Goal: Information Seeking & Learning: Learn about a topic

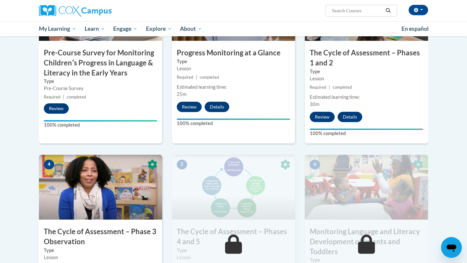
scroll to position [295, 0]
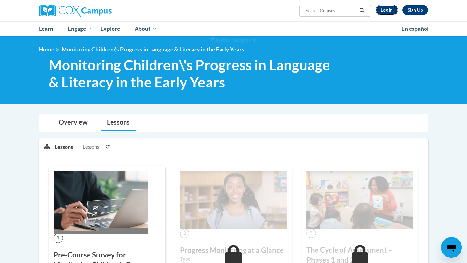
click at [387, 12] on link "Log In" at bounding box center [386, 10] width 22 height 10
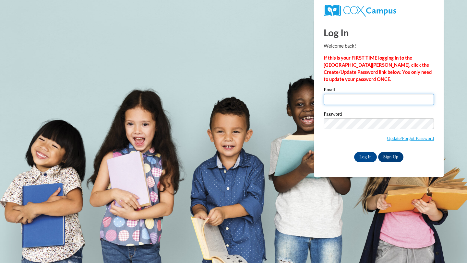
type input "mra@cub.uca.edu"
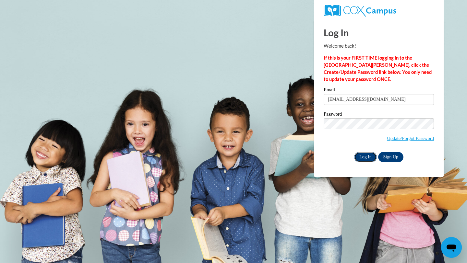
click at [368, 157] on input "Log In" at bounding box center [365, 157] width 23 height 10
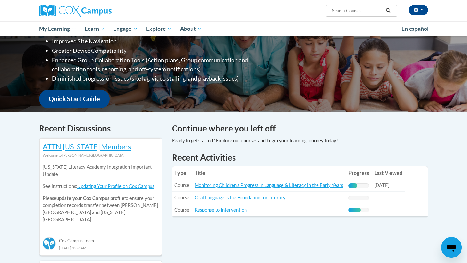
scroll to position [157, 0]
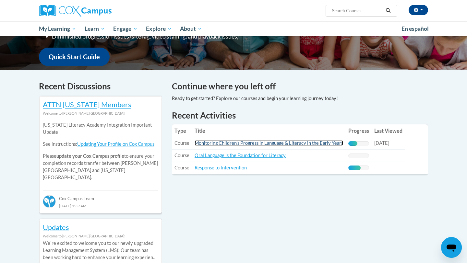
click at [310, 142] on link "Monitoring Children's Progress in Language & Literacy in the Early Years" at bounding box center [269, 143] width 149 height 6
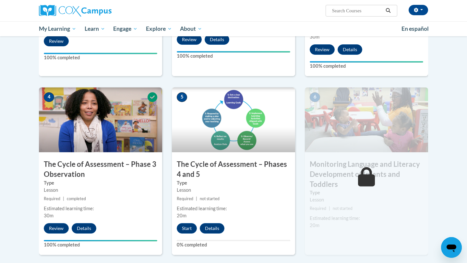
scroll to position [313, 0]
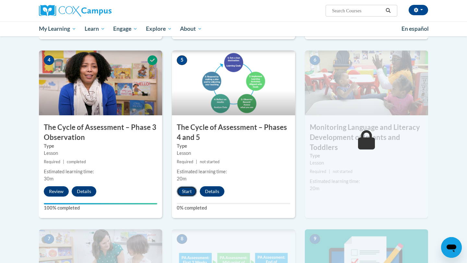
click at [188, 190] on button "Start" at bounding box center [187, 191] width 20 height 10
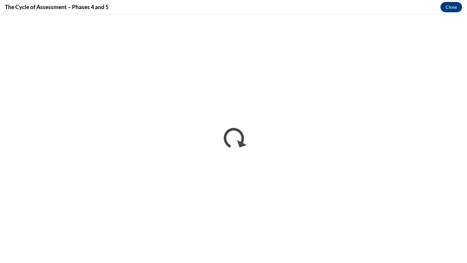
scroll to position [0, 0]
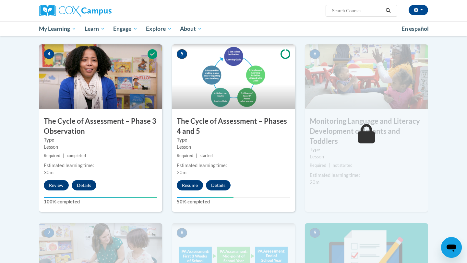
scroll to position [324, 0]
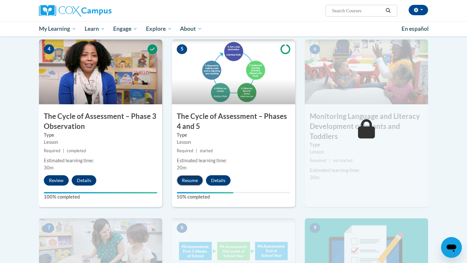
click at [193, 181] on button "Resume" at bounding box center [190, 180] width 26 height 10
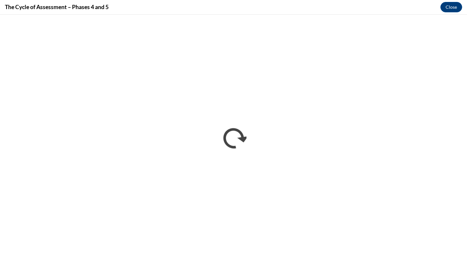
scroll to position [0, 0]
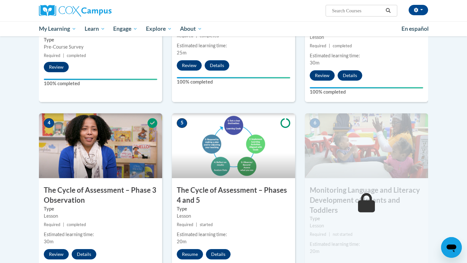
scroll to position [364, 0]
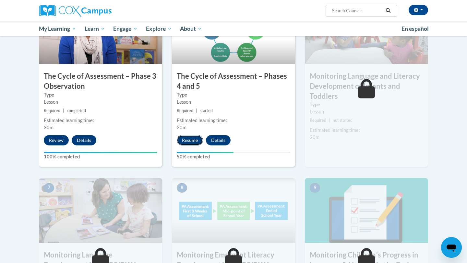
click at [192, 141] on button "Resume" at bounding box center [190, 140] width 26 height 10
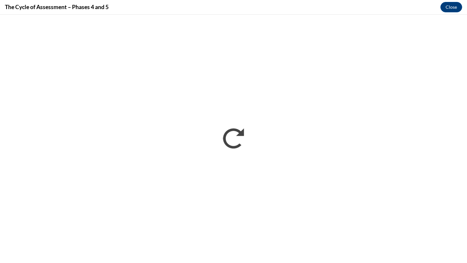
scroll to position [0, 0]
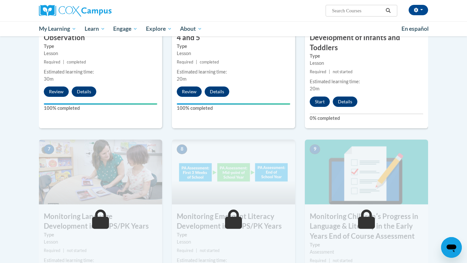
scroll to position [386, 0]
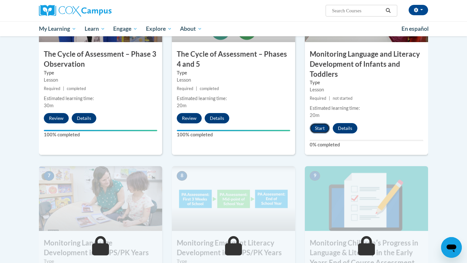
click at [321, 129] on button "Start" at bounding box center [320, 128] width 20 height 10
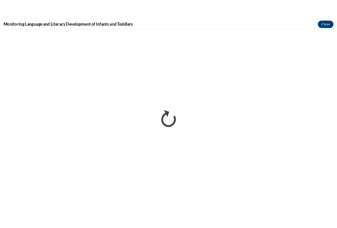
scroll to position [0, 0]
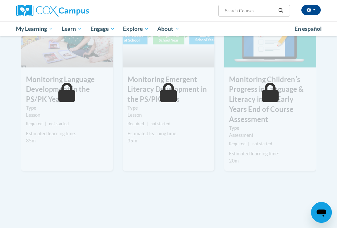
scroll to position [589, 0]
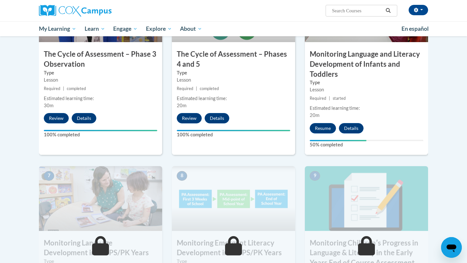
scroll to position [344, 0]
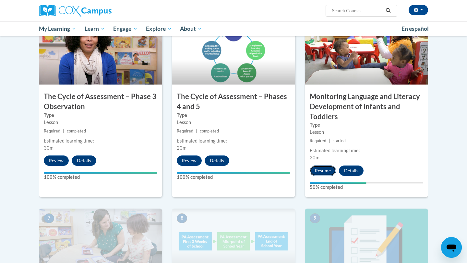
click at [324, 168] on button "Resume" at bounding box center [323, 171] width 26 height 10
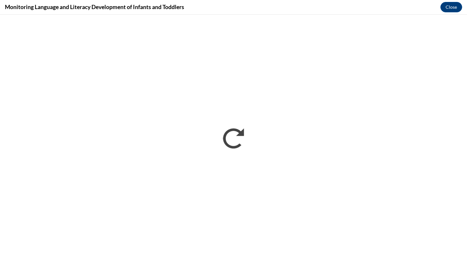
scroll to position [0, 0]
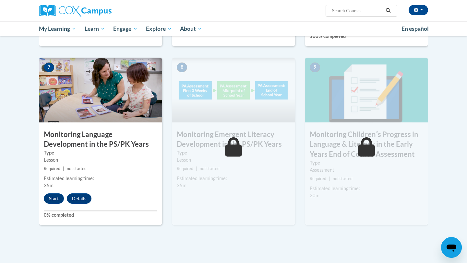
scroll to position [495, 0]
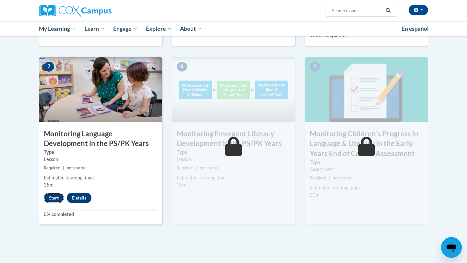
click at [56, 197] on button "Start" at bounding box center [54, 198] width 20 height 10
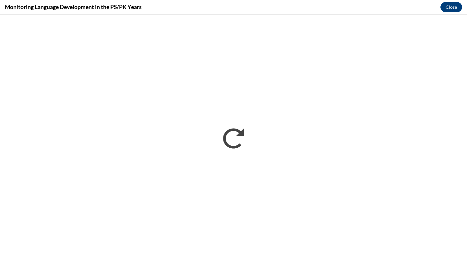
scroll to position [0, 0]
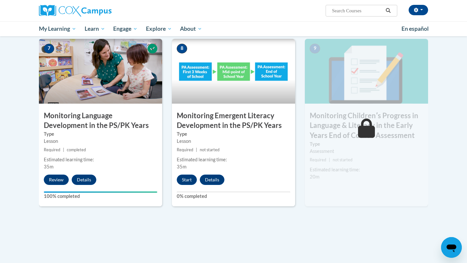
scroll to position [508, 0]
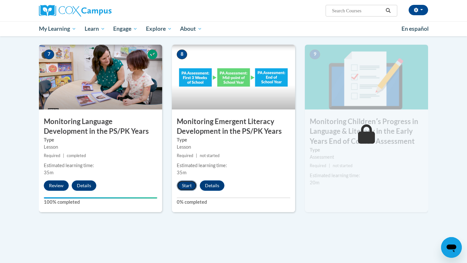
click at [188, 185] on button "Start" at bounding box center [187, 186] width 20 height 10
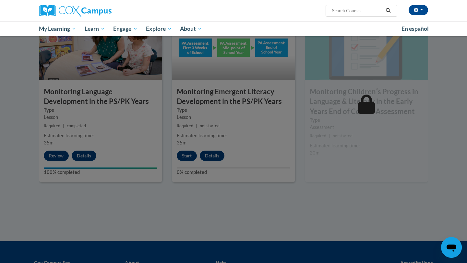
scroll to position [536, 0]
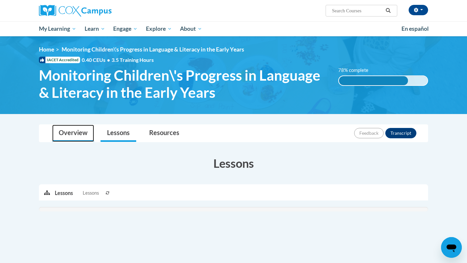
click at [72, 134] on link "Overview" at bounding box center [73, 133] width 42 height 17
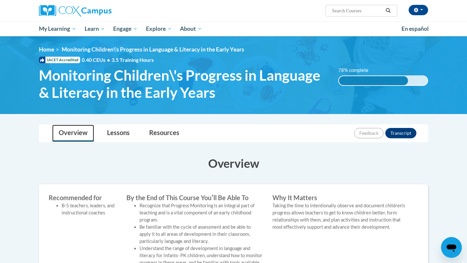
scroll to position [10, 0]
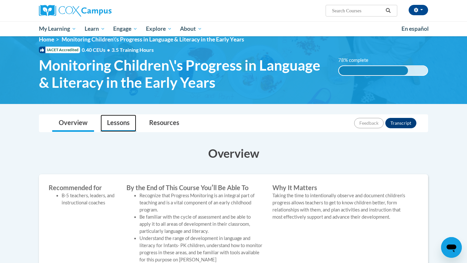
click at [113, 121] on link "Lessons" at bounding box center [119, 123] width 36 height 17
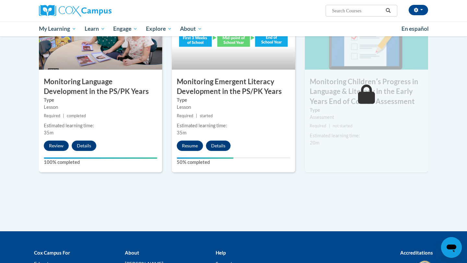
scroll to position [542, 0]
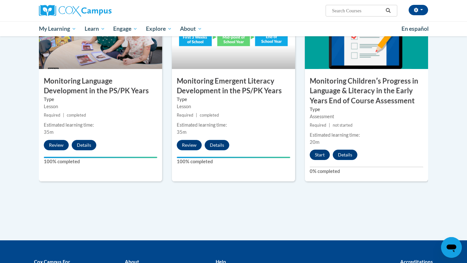
scroll to position [553, 0]
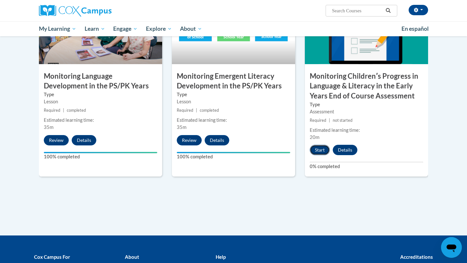
click at [320, 150] on button "Start" at bounding box center [320, 150] width 20 height 10
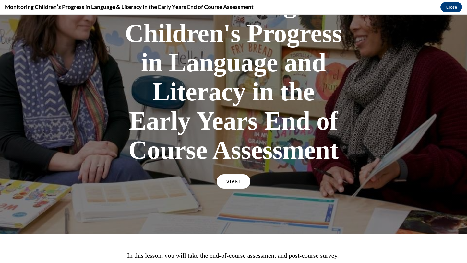
scroll to position [133, 0]
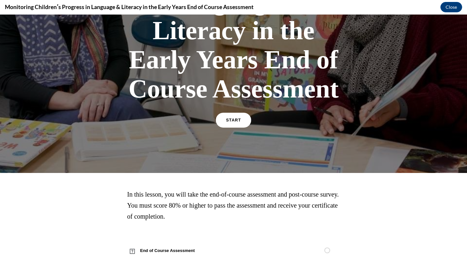
click at [235, 118] on span "START" at bounding box center [233, 120] width 15 height 5
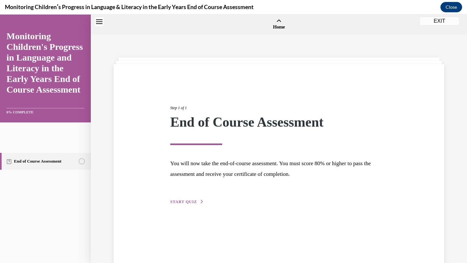
scroll to position [20, 0]
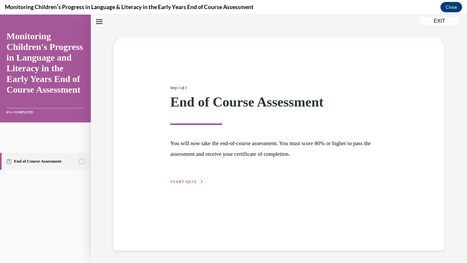
click at [192, 183] on span "START QUIZ" at bounding box center [183, 182] width 27 height 5
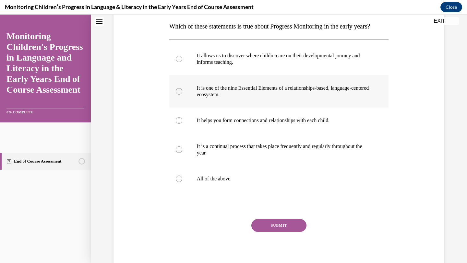
scroll to position [108, 0]
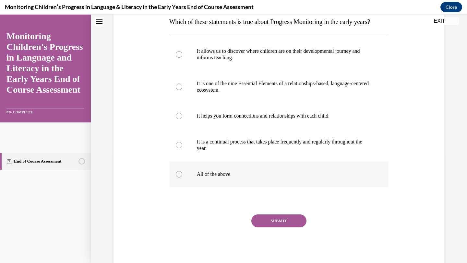
click at [179, 178] on div at bounding box center [179, 174] width 6 height 6
click at [179, 178] on input "All of the above" at bounding box center [179, 174] width 6 height 6
radio input "true"
click at [282, 228] on button "SUBMIT" at bounding box center [278, 221] width 55 height 13
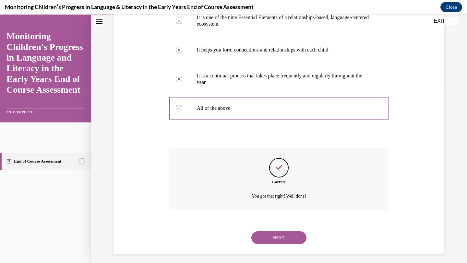
scroll to position [191, 0]
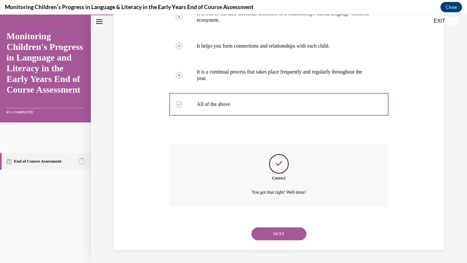
click at [282, 235] on button "NEXT" at bounding box center [278, 234] width 55 height 13
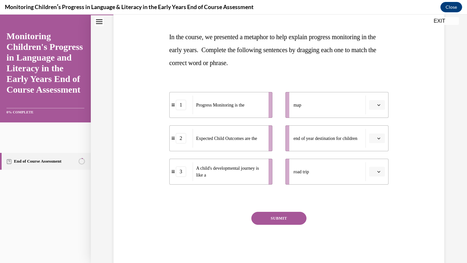
scroll to position [93, 0]
click at [181, 173] on div "3" at bounding box center [181, 171] width 10 height 10
drag, startPoint x: 198, startPoint y: 174, endPoint x: 203, endPoint y: 101, distance: 73.1
click at [203, 101] on ul "1 Progress Monitoring is the 2 Expected Child Outcomes are the 3 A child's deve…" at bounding box center [224, 138] width 110 height 93
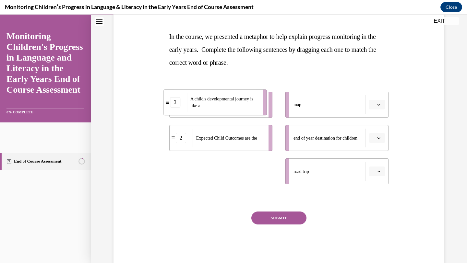
drag, startPoint x: 174, startPoint y: 172, endPoint x: 176, endPoint y: 101, distance: 70.7
click at [176, 102] on div "3" at bounding box center [175, 102] width 23 height 10
drag, startPoint x: 175, startPoint y: 174, endPoint x: 177, endPoint y: 83, distance: 90.8
click at [178, 83] on li "3 A child's developmental journey is like a" at bounding box center [222, 78] width 103 height 26
click at [380, 138] on icon "button" at bounding box center [378, 138] width 3 height 2
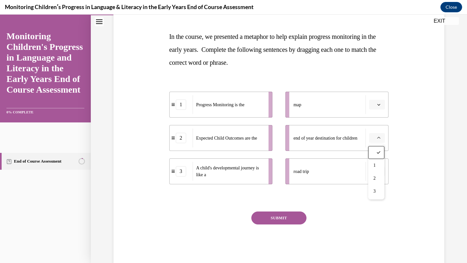
click at [380, 107] on button "button" at bounding box center [377, 105] width 16 height 10
click at [346, 78] on div "1 Progress Monitoring is the 2 Expected Child Outcomes are the 3 A child's deve…" at bounding box center [279, 132] width 220 height 112
click at [282, 216] on button "SUBMIT" at bounding box center [278, 218] width 55 height 13
click at [336, 214] on div "SUBMIT" at bounding box center [279, 228] width 220 height 32
click at [381, 104] on span "button" at bounding box center [378, 104] width 5 height 5
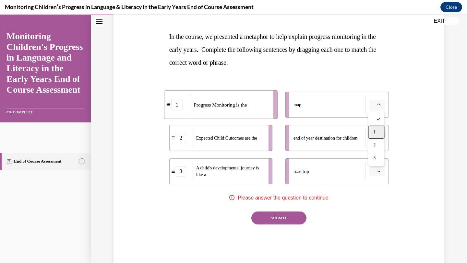
click at [378, 131] on div "1" at bounding box center [376, 132] width 16 height 13
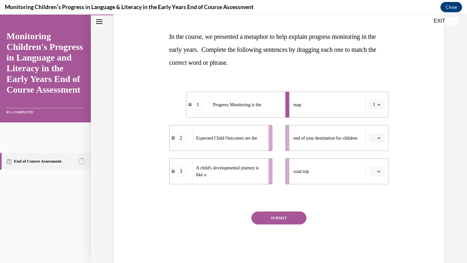
click at [379, 139] on icon "button" at bounding box center [378, 138] width 3 height 3
click at [377, 177] on div "2" at bounding box center [376, 178] width 16 height 13
click at [380, 170] on icon "button" at bounding box center [378, 171] width 3 height 3
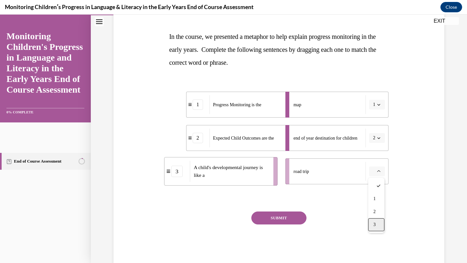
click at [377, 224] on div "3" at bounding box center [376, 225] width 16 height 13
click at [286, 218] on button "SUBMIT" at bounding box center [278, 218] width 55 height 13
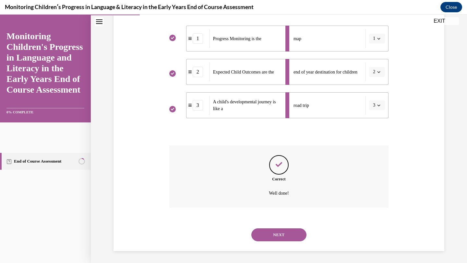
scroll to position [161, 0]
click at [288, 236] on button "NEXT" at bounding box center [278, 234] width 55 height 13
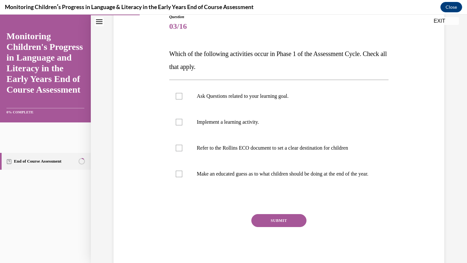
scroll to position [85, 0]
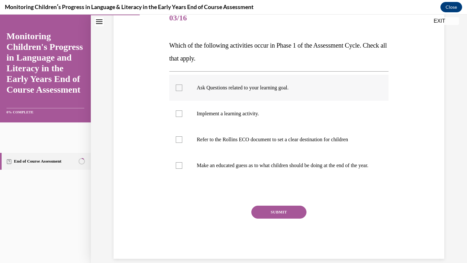
click at [180, 88] on div at bounding box center [179, 88] width 6 height 6
click at [180, 88] on input "Ask Questions related to your learning goal." at bounding box center [179, 88] width 6 height 6
checkbox input "true"
click at [181, 140] on div at bounding box center [179, 140] width 6 height 6
click at [181, 140] on input "Refer to the Rollins ECO document to set a clear destination for children" at bounding box center [179, 140] width 6 height 6
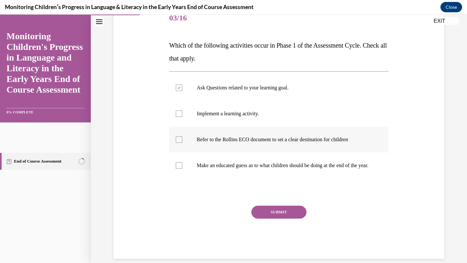
checkbox input "true"
click at [274, 219] on button "SUBMIT" at bounding box center [278, 212] width 55 height 13
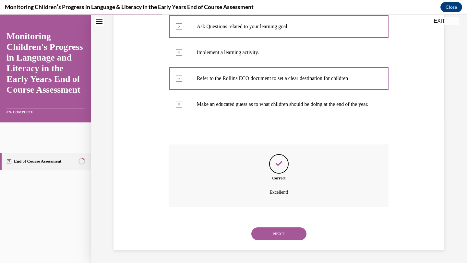
scroll to position [152, 0]
click at [280, 232] on button "NEXT" at bounding box center [278, 234] width 55 height 13
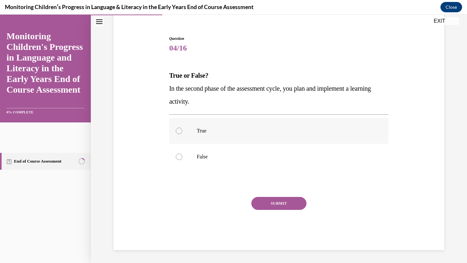
click at [179, 131] on div at bounding box center [179, 131] width 6 height 6
click at [179, 131] on input "True" at bounding box center [179, 131] width 6 height 6
radio input "true"
click at [272, 202] on button "SUBMIT" at bounding box center [278, 203] width 55 height 13
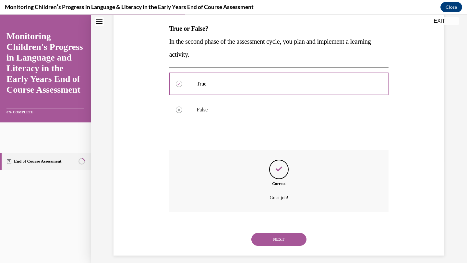
scroll to position [107, 0]
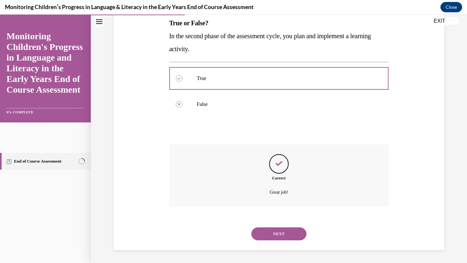
click at [277, 232] on button "NEXT" at bounding box center [278, 234] width 55 height 13
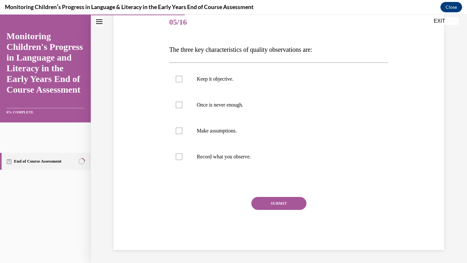
scroll to position [72, 0]
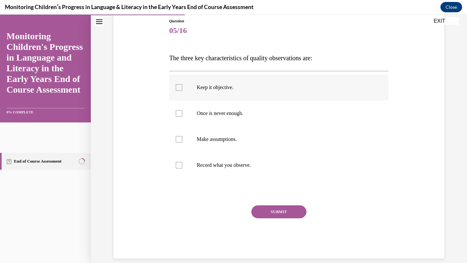
click at [180, 85] on div at bounding box center [179, 87] width 6 height 6
click at [180, 85] on input "Keep it objective." at bounding box center [179, 87] width 6 height 6
checkbox input "true"
click at [180, 166] on div at bounding box center [179, 165] width 6 height 6
click at [180, 166] on input "Record what you observe." at bounding box center [179, 165] width 6 height 6
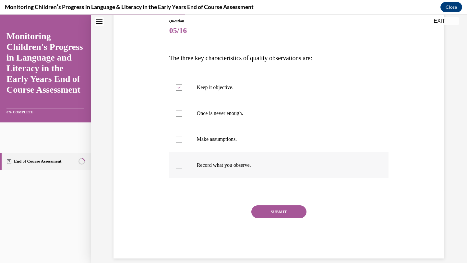
checkbox input "true"
click at [181, 114] on div at bounding box center [179, 113] width 6 height 6
click at [181, 114] on input "Once is never enough." at bounding box center [179, 113] width 6 height 6
checkbox input "true"
click at [279, 211] on button "SUBMIT" at bounding box center [278, 212] width 55 height 13
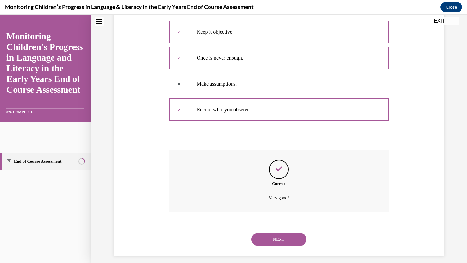
scroll to position [133, 0]
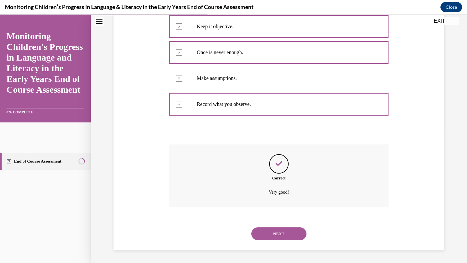
click at [286, 228] on button "NEXT" at bounding box center [278, 234] width 55 height 13
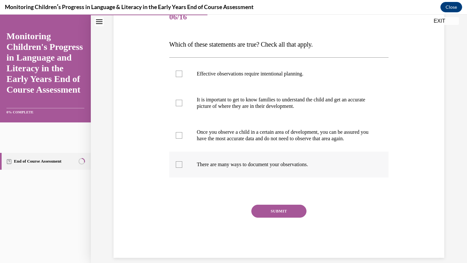
scroll to position [85, 0]
click at [179, 168] on div at bounding box center [179, 165] width 6 height 6
click at [179, 168] on input "There are many ways to document your observations." at bounding box center [179, 165] width 6 height 6
checkbox input "true"
click at [180, 105] on div at bounding box center [179, 103] width 6 height 6
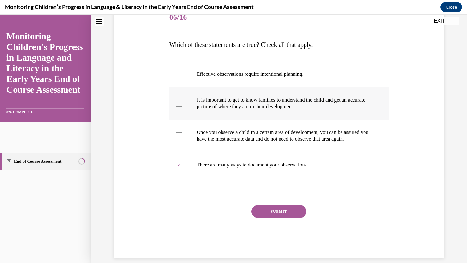
click at [180, 105] on input "It is important to get to know families to understand the child and get an accu…" at bounding box center [179, 103] width 6 height 6
checkbox input "true"
click at [181, 75] on div at bounding box center [179, 74] width 6 height 6
click at [181, 75] on input "Effective observations require intentional planning." at bounding box center [179, 74] width 6 height 6
checkbox input "true"
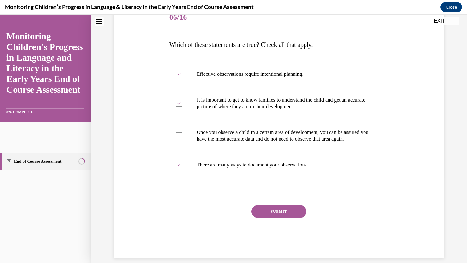
click at [292, 217] on button "SUBMIT" at bounding box center [278, 211] width 55 height 13
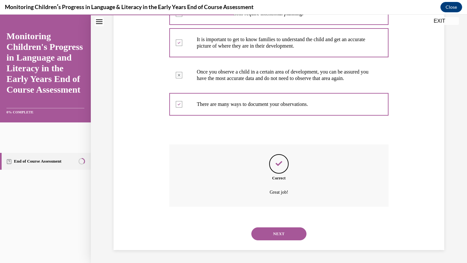
scroll to position [152, 0]
click at [286, 231] on button "NEXT" at bounding box center [278, 234] width 55 height 13
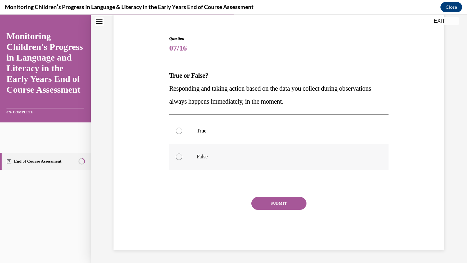
click at [181, 156] on div at bounding box center [179, 157] width 6 height 6
click at [181, 156] on input "False" at bounding box center [179, 157] width 6 height 6
radio input "true"
click at [286, 202] on button "SUBMIT" at bounding box center [278, 203] width 55 height 13
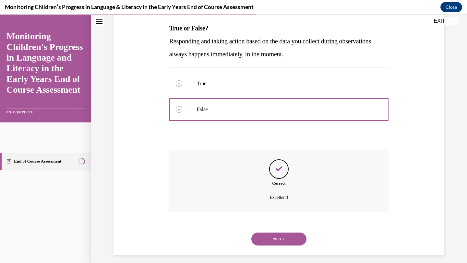
scroll to position [107, 0]
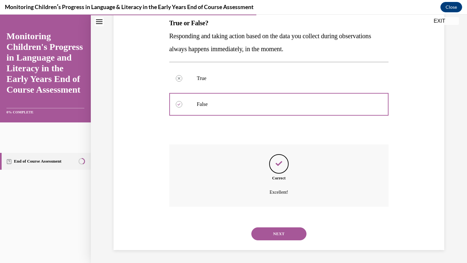
click at [285, 232] on button "NEXT" at bounding box center [278, 234] width 55 height 13
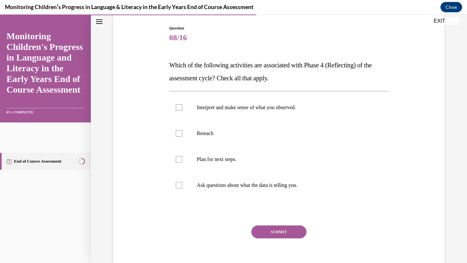
scroll to position [67, 0]
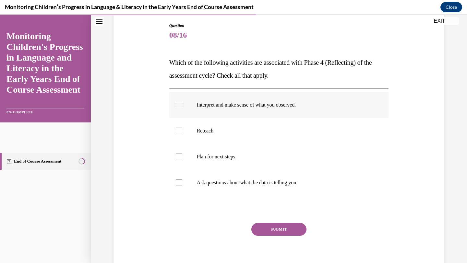
click at [179, 104] on div at bounding box center [179, 105] width 6 height 6
click at [179, 104] on input "Interpret and make sense of what you observed." at bounding box center [179, 105] width 6 height 6
checkbox input "true"
click at [180, 155] on div at bounding box center [179, 157] width 6 height 6
click at [180, 155] on input "Plan for next steps." at bounding box center [179, 157] width 6 height 6
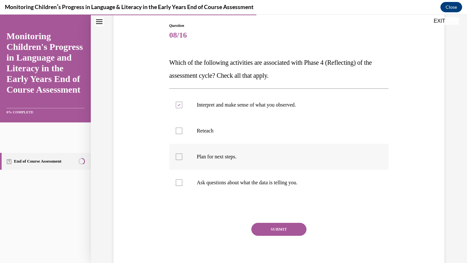
checkbox input "true"
click at [180, 179] on label "Ask questions about what the data is telling you." at bounding box center [279, 183] width 220 height 26
click at [180, 180] on input "Ask questions about what the data is telling you." at bounding box center [179, 183] width 6 height 6
checkbox input "true"
click at [274, 226] on button "SUBMIT" at bounding box center [278, 229] width 55 height 13
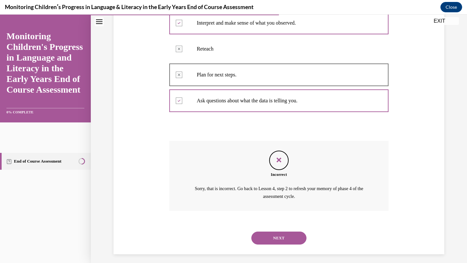
scroll to position [151, 0]
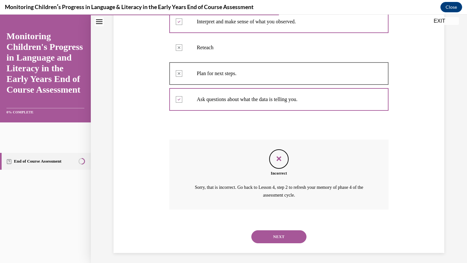
click at [280, 238] on button "NEXT" at bounding box center [278, 237] width 55 height 13
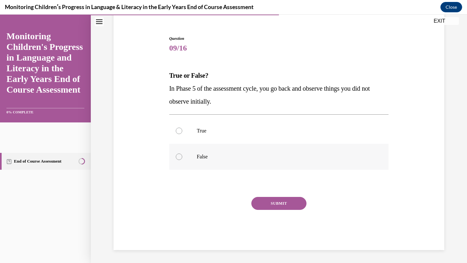
click at [177, 156] on div at bounding box center [179, 157] width 6 height 6
click at [177, 156] on input "False" at bounding box center [179, 157] width 6 height 6
radio input "true"
click at [273, 206] on button "SUBMIT" at bounding box center [278, 203] width 55 height 13
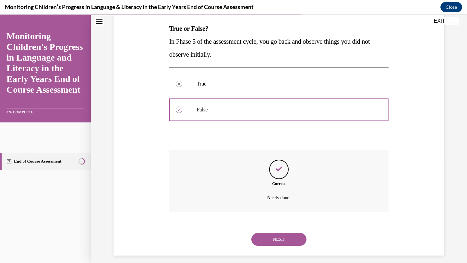
scroll to position [107, 0]
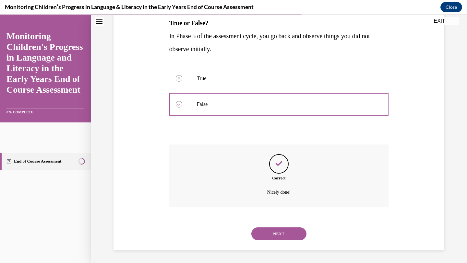
click at [281, 230] on button "NEXT" at bounding box center [278, 234] width 55 height 13
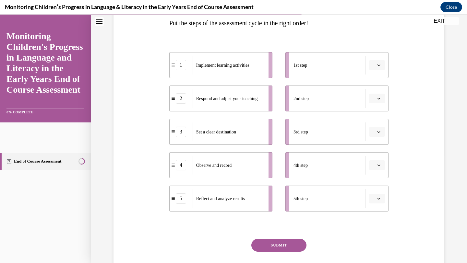
scroll to position [108, 0]
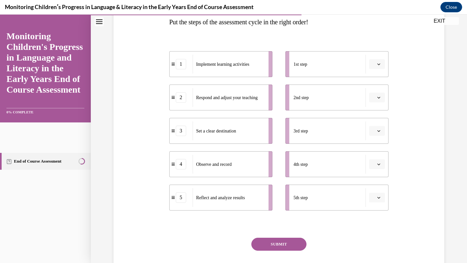
click at [380, 133] on span "button" at bounding box center [378, 131] width 5 height 5
click at [377, 162] on div "1" at bounding box center [376, 158] width 16 height 13
click at [378, 63] on icon "button" at bounding box center [378, 64] width 3 height 3
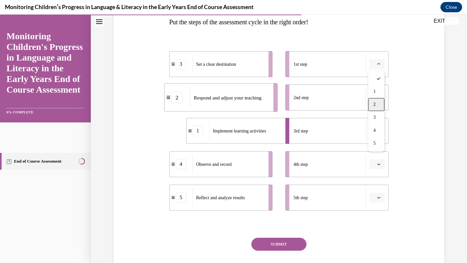
click at [376, 105] on div "2" at bounding box center [376, 104] width 16 height 13
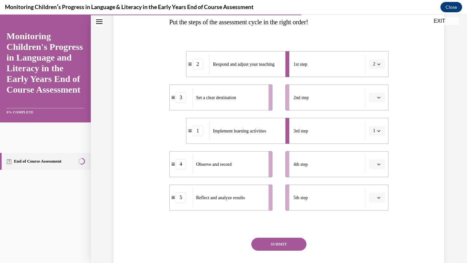
click at [378, 98] on icon "button" at bounding box center [378, 97] width 3 height 3
click at [376, 124] on div "1" at bounding box center [376, 125] width 16 height 13
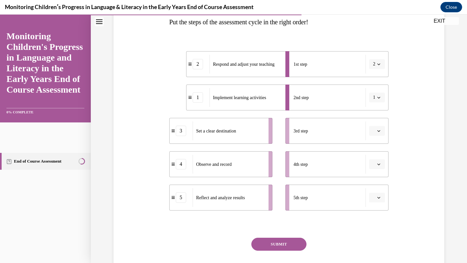
click at [381, 133] on button "button" at bounding box center [377, 131] width 16 height 10
click at [376, 159] on div "1" at bounding box center [376, 158] width 16 height 13
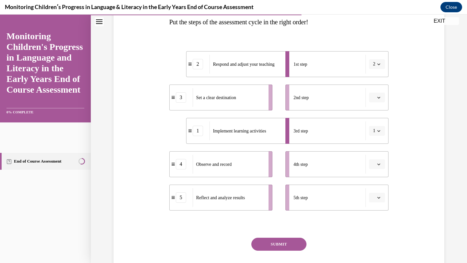
click at [379, 64] on icon "button" at bounding box center [378, 65] width 3 height 2
click at [404, 58] on div "Question 10/16 Put the steps of the assessment cycle in the right order! 2 Resp…" at bounding box center [279, 127] width 334 height 328
click at [380, 96] on icon "button" at bounding box center [378, 97] width 3 height 3
click at [374, 126] on span "1" at bounding box center [374, 125] width 2 height 5
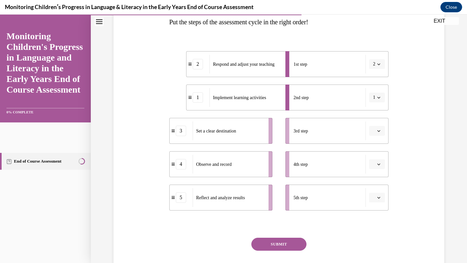
click at [379, 132] on icon "button" at bounding box center [378, 130] width 3 height 3
click at [377, 161] on div "1" at bounding box center [376, 158] width 16 height 13
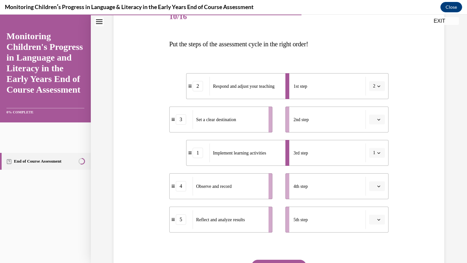
scroll to position [79, 0]
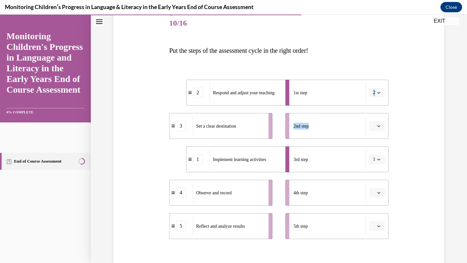
drag, startPoint x: 310, startPoint y: 98, endPoint x: 310, endPoint y: 131, distance: 33.4
click at [310, 132] on ul "1st step 2 2nd step 3rd step 1 4th step 5th step" at bounding box center [334, 160] width 110 height 160
click at [340, 94] on div "1st step" at bounding box center [329, 92] width 72 height 19
click at [200, 95] on div "2" at bounding box center [198, 93] width 10 height 10
click at [379, 125] on icon "button" at bounding box center [378, 126] width 3 height 3
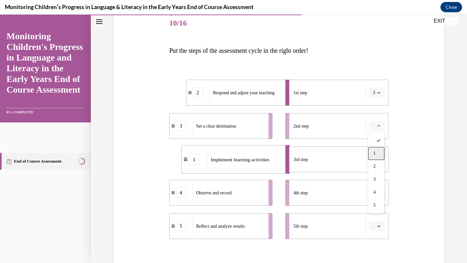
click at [378, 150] on div "1" at bounding box center [376, 153] width 16 height 13
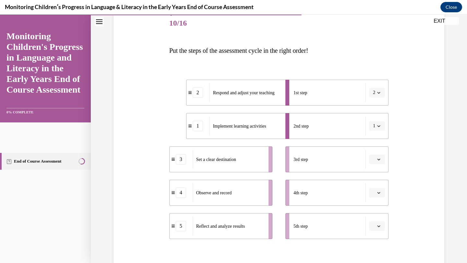
click at [378, 127] on icon "button" at bounding box center [378, 126] width 3 height 3
click at [376, 167] on div "2" at bounding box center [375, 166] width 16 height 13
click at [379, 159] on icon "button" at bounding box center [378, 159] width 3 height 3
click at [379, 182] on div "1" at bounding box center [376, 187] width 16 height 13
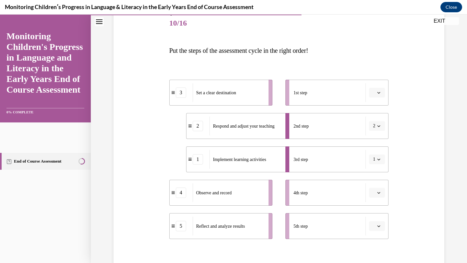
click at [379, 158] on icon "button" at bounding box center [378, 159] width 3 height 3
click at [373, 199] on span "2" at bounding box center [373, 199] width 2 height 5
click at [378, 192] on icon "button" at bounding box center [378, 192] width 3 height 3
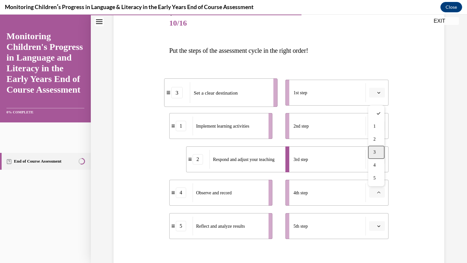
click at [376, 152] on div "3" at bounding box center [376, 152] width 16 height 13
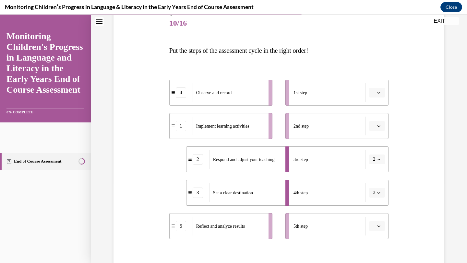
click at [379, 91] on icon "button" at bounding box center [378, 92] width 3 height 3
click at [376, 146] on div "3" at bounding box center [376, 146] width 16 height 13
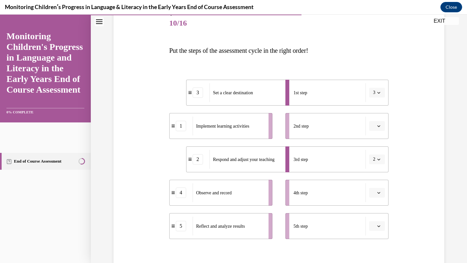
click at [379, 193] on icon "button" at bounding box center [378, 193] width 3 height 2
click at [374, 153] on span "3" at bounding box center [374, 152] width 2 height 5
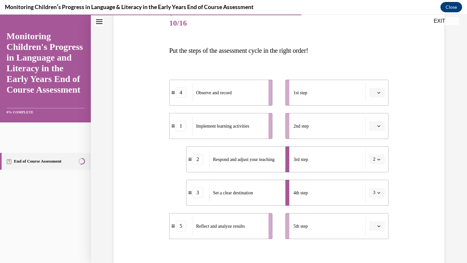
click at [380, 93] on icon "button" at bounding box center [378, 92] width 3 height 3
click at [374, 144] on span "3" at bounding box center [374, 146] width 2 height 5
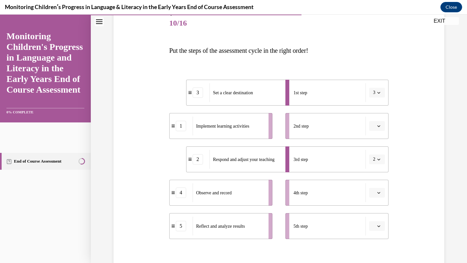
click at [379, 227] on icon "button" at bounding box center [378, 227] width 3 height 2
click at [375, 198] on span "4" at bounding box center [374, 198] width 2 height 5
click at [378, 156] on button "2" at bounding box center [377, 160] width 16 height 10
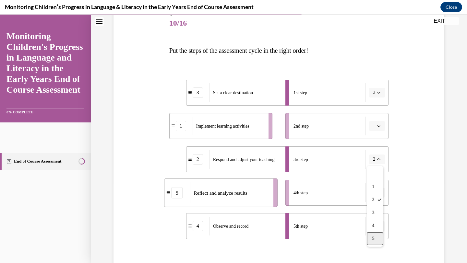
click at [375, 238] on div "5" at bounding box center [375, 238] width 16 height 13
click at [379, 192] on icon "button" at bounding box center [378, 192] width 3 height 3
click at [375, 165] on span "4" at bounding box center [374, 165] width 2 height 5
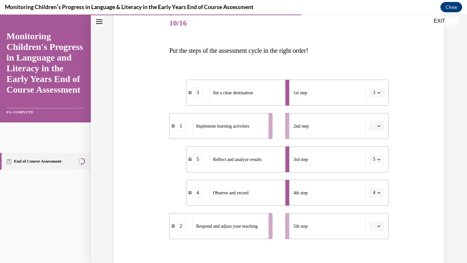
click at [379, 160] on icon "button" at bounding box center [378, 159] width 3 height 3
click at [374, 224] on span "4" at bounding box center [373, 225] width 2 height 5
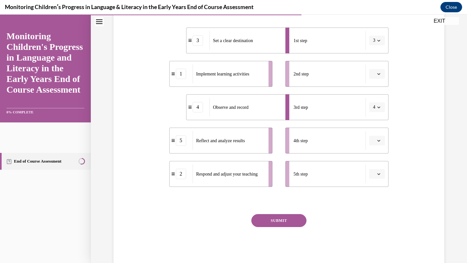
scroll to position [135, 0]
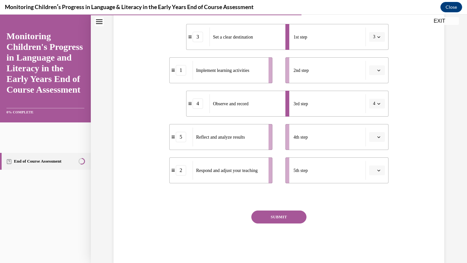
click at [287, 218] on button "SUBMIT" at bounding box center [278, 217] width 55 height 13
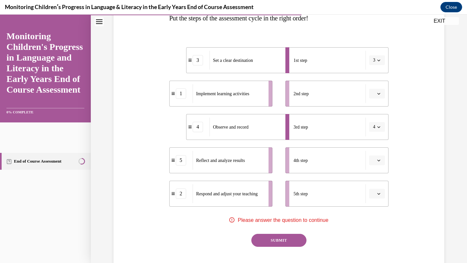
scroll to position [113, 0]
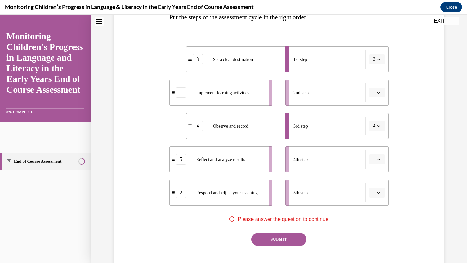
click at [379, 93] on icon "button" at bounding box center [378, 92] width 3 height 3
click at [373, 132] on div "2" at bounding box center [376, 133] width 16 height 13
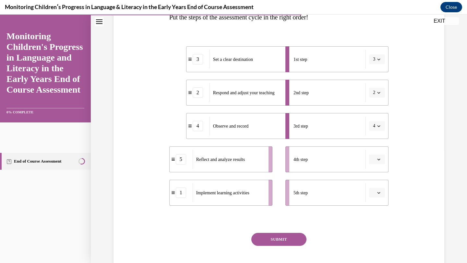
click at [379, 191] on icon "button" at bounding box center [378, 192] width 3 height 3
click at [373, 140] on div "2" at bounding box center [376, 139] width 16 height 13
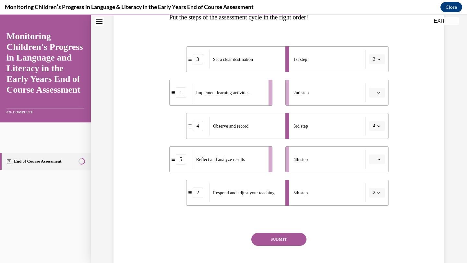
click at [379, 93] on icon "button" at bounding box center [378, 93] width 3 height 2
click at [375, 133] on span "2" at bounding box center [374, 133] width 2 height 5
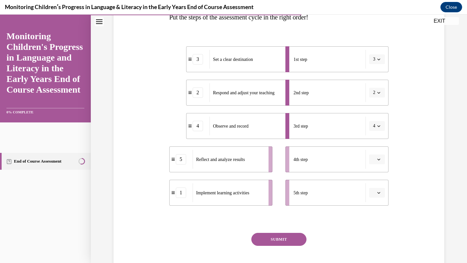
click at [378, 91] on icon "button" at bounding box center [378, 92] width 3 height 3
click at [374, 171] on span "5" at bounding box center [373, 172] width 2 height 5
click at [378, 193] on icon "button" at bounding box center [378, 192] width 3 height 3
click at [373, 139] on div "2" at bounding box center [376, 139] width 16 height 13
click at [378, 60] on icon "button" at bounding box center [378, 59] width 3 height 3
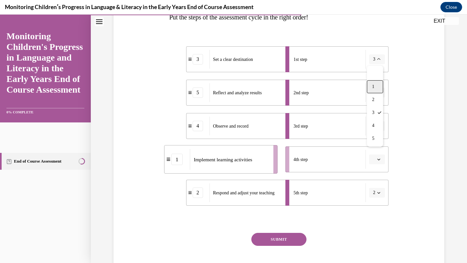
click at [374, 86] on span "1" at bounding box center [373, 86] width 2 height 5
click at [378, 58] on icon "button" at bounding box center [378, 59] width 3 height 3
click at [375, 99] on div "2" at bounding box center [375, 99] width 16 height 13
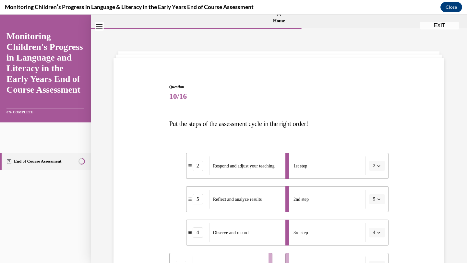
scroll to position [149, 0]
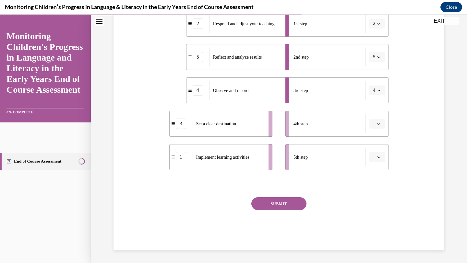
click at [378, 157] on icon "button" at bounding box center [378, 157] width 3 height 3
click at [375, 183] on span "1" at bounding box center [374, 184] width 2 height 5
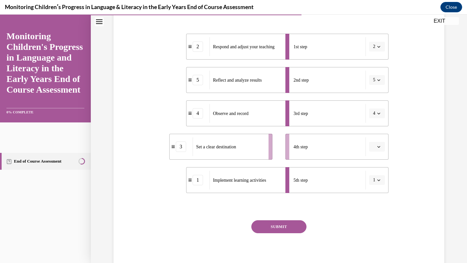
scroll to position [115, 0]
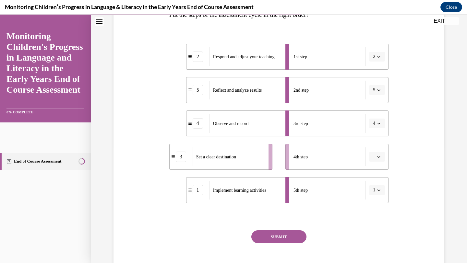
click at [378, 157] on icon "button" at bounding box center [378, 157] width 3 height 2
click at [375, 185] on span "1" at bounding box center [374, 184] width 2 height 5
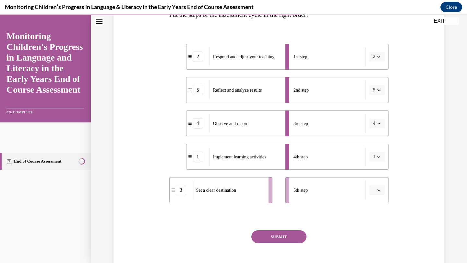
click at [379, 190] on icon "button" at bounding box center [378, 190] width 3 height 3
click at [375, 121] on span "1" at bounding box center [374, 123] width 2 height 5
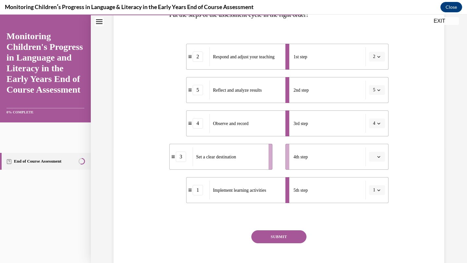
click at [377, 56] on icon "button" at bounding box center [378, 56] width 3 height 3
click at [372, 97] on span "2" at bounding box center [373, 97] width 2 height 5
click at [302, 58] on span "1st step" at bounding box center [300, 56] width 14 height 5
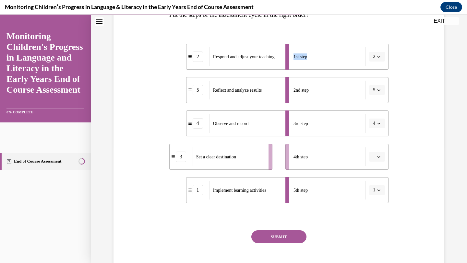
click at [302, 58] on span "1st step" at bounding box center [300, 56] width 14 height 5
click at [329, 55] on div "1st step" at bounding box center [329, 56] width 72 height 19
click at [379, 157] on icon "button" at bounding box center [378, 156] width 3 height 3
click at [375, 181] on div "1" at bounding box center [376, 184] width 16 height 13
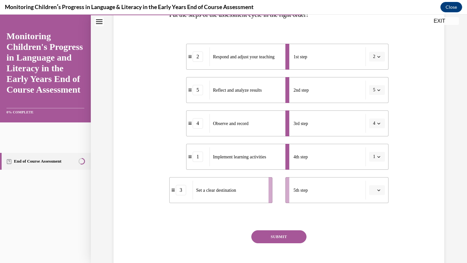
click at [378, 192] on icon "button" at bounding box center [378, 190] width 3 height 3
click at [375, 125] on span "1" at bounding box center [374, 123] width 2 height 5
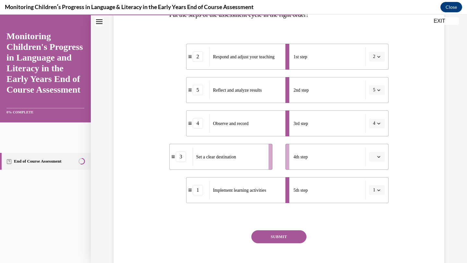
click at [378, 158] on icon "button" at bounding box center [378, 156] width 3 height 3
click at [374, 188] on div "1" at bounding box center [376, 184] width 16 height 13
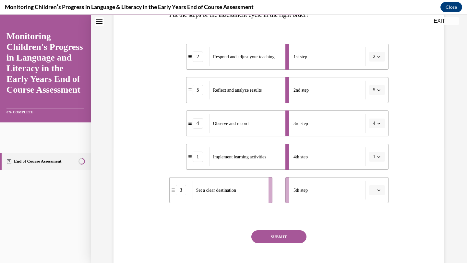
click at [378, 189] on icon "button" at bounding box center [378, 190] width 3 height 3
click at [374, 182] on div "5" at bounding box center [376, 175] width 16 height 13
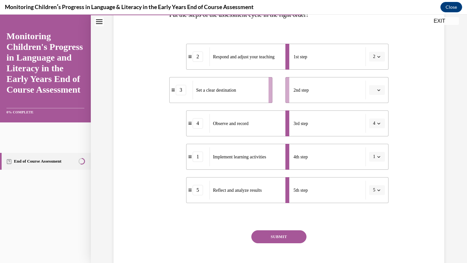
click at [379, 190] on icon "button" at bounding box center [378, 190] width 3 height 3
click at [374, 149] on span "3" at bounding box center [373, 149] width 2 height 5
click at [379, 55] on icon "button" at bounding box center [378, 56] width 3 height 3
click at [375, 133] on div "5" at bounding box center [375, 136] width 16 height 13
click at [378, 57] on icon "button" at bounding box center [378, 56] width 3 height 3
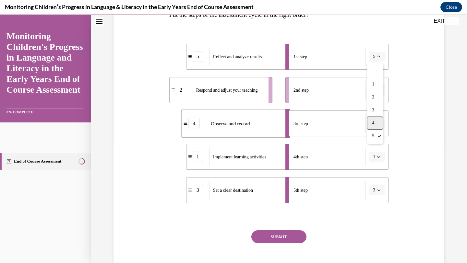
click at [371, 123] on div "4" at bounding box center [375, 123] width 16 height 13
click at [377, 56] on icon "button" at bounding box center [378, 56] width 3 height 3
click at [374, 110] on span "3" at bounding box center [373, 110] width 2 height 5
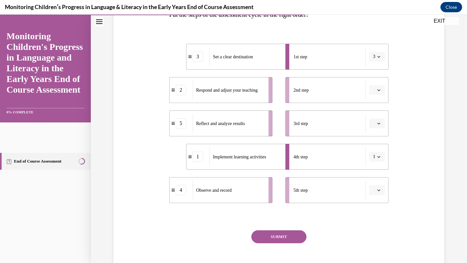
click at [380, 157] on icon "button" at bounding box center [378, 156] width 3 height 3
click at [377, 193] on div "2" at bounding box center [375, 197] width 16 height 13
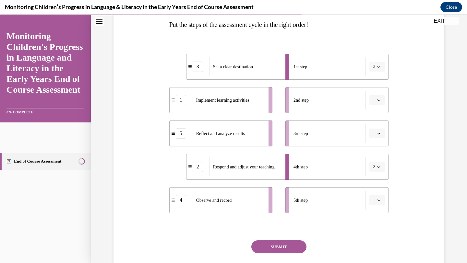
scroll to position [112, 0]
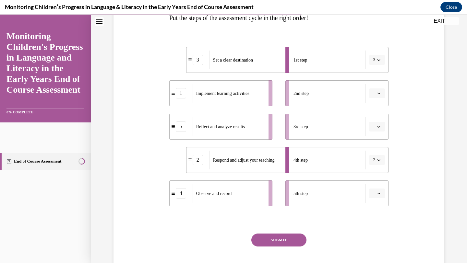
click at [325, 54] on div "1st step" at bounding box center [329, 60] width 72 height 19
click at [289, 57] on li "1st step 3" at bounding box center [336, 60] width 103 height 26
click at [275, 57] on div "Set a clear destination" at bounding box center [245, 60] width 72 height 19
click at [202, 62] on div "3" at bounding box center [198, 60] width 10 height 10
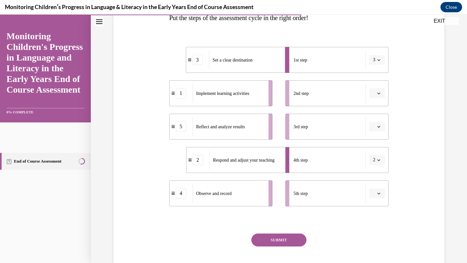
click at [199, 61] on div "3" at bounding box center [197, 60] width 10 height 10
click at [189, 63] on div "3" at bounding box center [197, 60] width 23 height 10
drag, startPoint x: 189, startPoint y: 63, endPoint x: 168, endPoint y: 66, distance: 22.0
click at [168, 66] on div "3" at bounding box center [176, 63] width 23 height 10
click at [379, 61] on icon "button" at bounding box center [378, 59] width 3 height 3
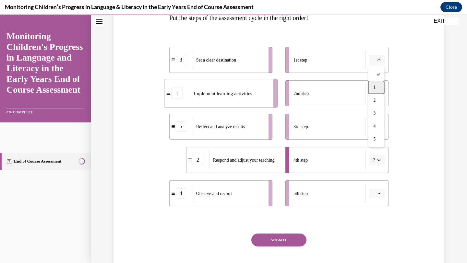
click at [375, 87] on span "1" at bounding box center [374, 87] width 2 height 5
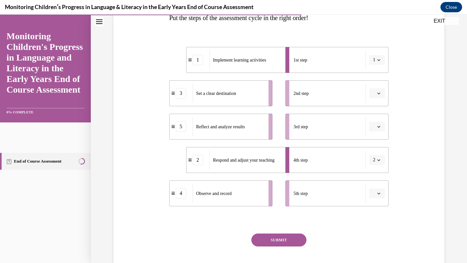
click at [378, 58] on icon "button" at bounding box center [378, 59] width 3 height 3
click at [375, 99] on div "2" at bounding box center [375, 100] width 16 height 13
click at [181, 93] on div "3" at bounding box center [181, 93] width 10 height 10
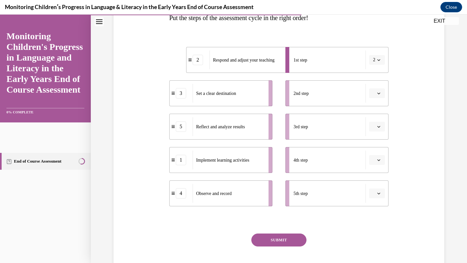
click at [181, 93] on div "3" at bounding box center [181, 93] width 10 height 10
click at [171, 97] on div "3" at bounding box center [181, 93] width 23 height 10
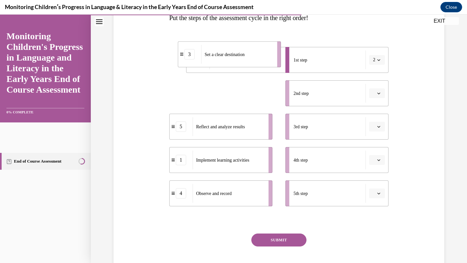
drag, startPoint x: 172, startPoint y: 97, endPoint x: 181, endPoint y: 57, distance: 40.1
click at [181, 57] on div "3" at bounding box center [189, 54] width 23 height 10
drag, startPoint x: 177, startPoint y: 95, endPoint x: 196, endPoint y: 42, distance: 56.2
click at [196, 42] on div "3" at bounding box center [201, 41] width 10 height 10
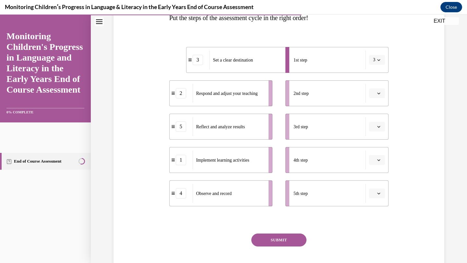
drag, startPoint x: 324, startPoint y: 63, endPoint x: 356, endPoint y: 62, distance: 32.8
click at [356, 62] on div "1st step" at bounding box center [329, 60] width 72 height 19
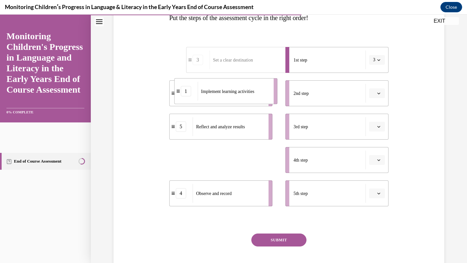
drag, startPoint x: 224, startPoint y: 167, endPoint x: 229, endPoint y: 97, distance: 70.8
click at [229, 97] on div "Implement learning activities" at bounding box center [233, 91] width 72 height 19
drag, startPoint x: 230, startPoint y: 164, endPoint x: 235, endPoint y: 81, distance: 83.5
click at [235, 81] on div "Implement learning activities" at bounding box center [233, 81] width 72 height 19
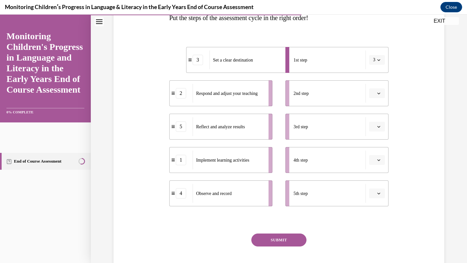
click at [380, 159] on span "button" at bounding box center [378, 160] width 5 height 5
click at [375, 196] on div "2" at bounding box center [376, 200] width 16 height 13
click at [381, 194] on button "button" at bounding box center [377, 194] width 16 height 10
click at [377, 153] on div "3" at bounding box center [376, 153] width 16 height 13
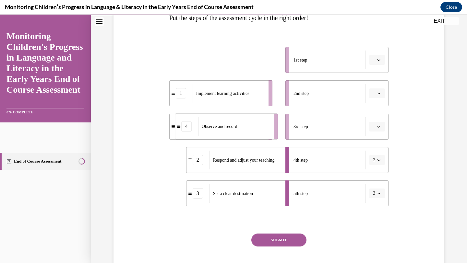
drag, startPoint x: 175, startPoint y: 61, endPoint x: 180, endPoint y: 125, distance: 64.7
click at [181, 125] on div "4" at bounding box center [186, 126] width 10 height 10
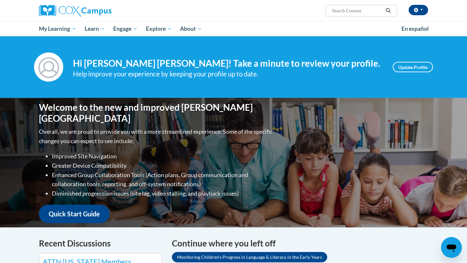
scroll to position [149, 0]
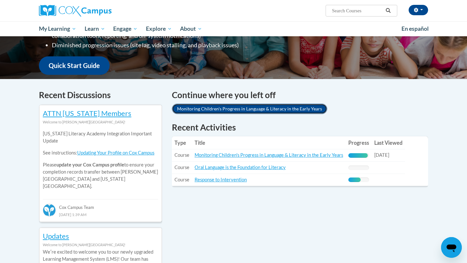
click at [270, 113] on link "Monitoring Children's Progress in Language & Literacy in the Early Years" at bounding box center [249, 109] width 155 height 10
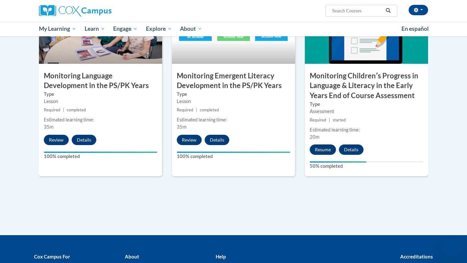
scroll to position [554, 0]
click at [326, 150] on button "Resume" at bounding box center [323, 150] width 26 height 10
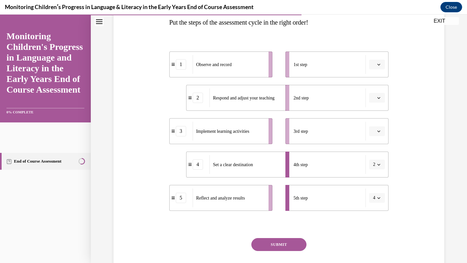
scroll to position [109, 0]
click at [377, 164] on span "button" at bounding box center [378, 163] width 5 height 5
click at [372, 188] on div "1" at bounding box center [375, 191] width 16 height 13
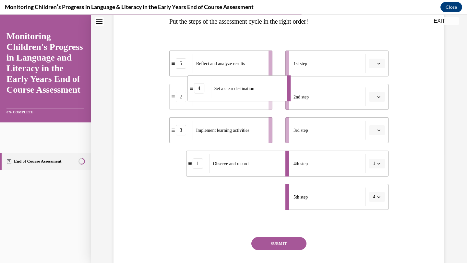
drag, startPoint x: 192, startPoint y: 201, endPoint x: 191, endPoint y: 42, distance: 158.9
click at [191, 42] on div "5 Reflect and analyze results 2 Respond and adjust your teaching 3 Implement le…" at bounding box center [279, 124] width 220 height 173
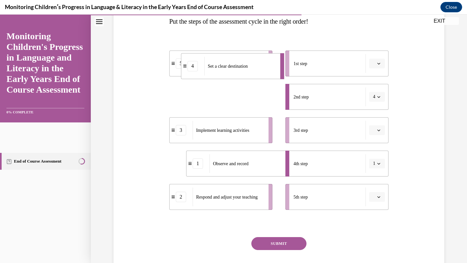
drag, startPoint x: 191, startPoint y: 98, endPoint x: 183, endPoint y: 49, distance: 49.7
click at [183, 49] on div "5 Reflect and analyze results 4 Set a clear destination 3 Implement learning ac…" at bounding box center [279, 124] width 220 height 173
drag, startPoint x: 174, startPoint y: 101, endPoint x: 177, endPoint y: 50, distance: 51.6
click at [177, 50] on div "4" at bounding box center [183, 47] width 23 height 10
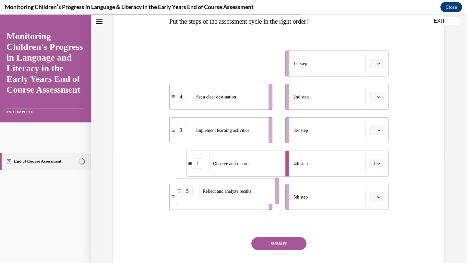
drag, startPoint x: 175, startPoint y: 63, endPoint x: 187, endPoint y: 233, distance: 171.3
click at [187, 234] on div "Question 10/16 Put the steps of the assessment cycle in the right order! 5 Refl…" at bounding box center [279, 136] width 220 height 309
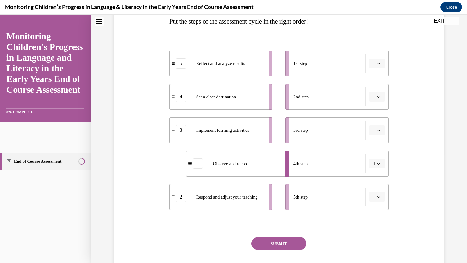
click at [380, 96] on span "button" at bounding box center [378, 97] width 5 height 5
click at [377, 122] on div "1" at bounding box center [376, 124] width 16 height 13
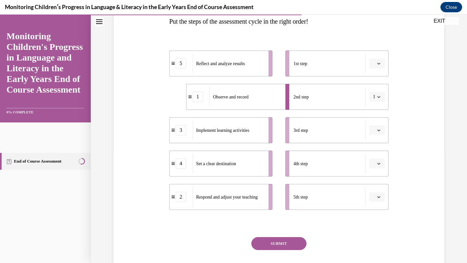
click at [376, 162] on button "button" at bounding box center [377, 164] width 16 height 10
click at [373, 190] on span "1" at bounding box center [374, 191] width 2 height 5
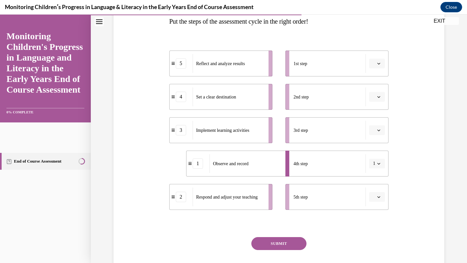
click at [378, 62] on icon "button" at bounding box center [378, 63] width 3 height 3
click at [376, 128] on div "4" at bounding box center [376, 130] width 16 height 13
click at [379, 131] on icon "button" at bounding box center [378, 130] width 3 height 3
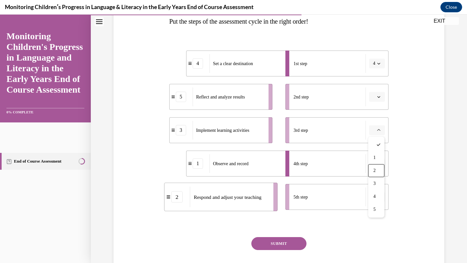
click at [374, 172] on span "2" at bounding box center [374, 170] width 2 height 5
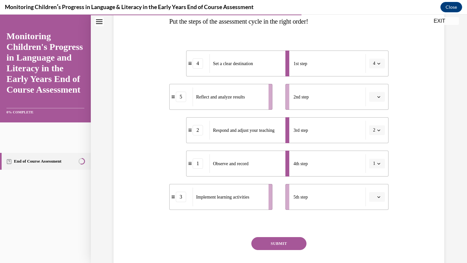
click at [376, 197] on button "button" at bounding box center [377, 197] width 16 height 10
click at [372, 143] on div "2" at bounding box center [376, 143] width 16 height 13
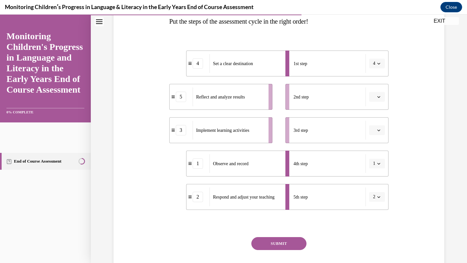
click at [379, 98] on icon "button" at bounding box center [378, 97] width 3 height 2
click at [375, 166] on span "4" at bounding box center [374, 163] width 2 height 5
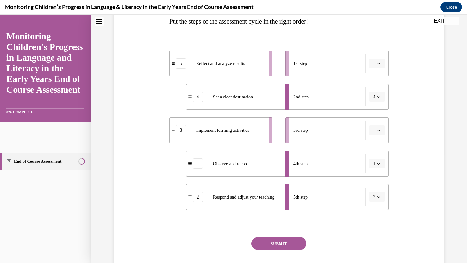
click at [378, 63] on icon "button" at bounding box center [378, 63] width 3 height 3
click at [376, 132] on div "4" at bounding box center [376, 130] width 16 height 13
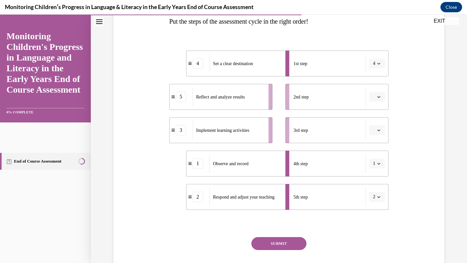
click at [378, 62] on icon "button" at bounding box center [378, 63] width 3 height 3
click at [373, 88] on div "1" at bounding box center [375, 91] width 16 height 13
click at [377, 62] on icon "button" at bounding box center [378, 63] width 3 height 3
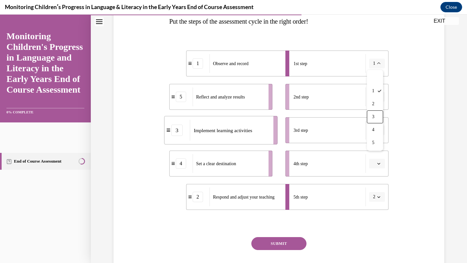
click at [375, 113] on div "3" at bounding box center [375, 117] width 16 height 13
click at [378, 63] on icon "button" at bounding box center [378, 63] width 3 height 3
click at [372, 102] on span "2" at bounding box center [373, 103] width 2 height 5
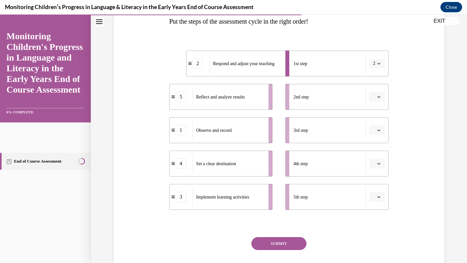
click at [376, 65] on span "button" at bounding box center [378, 63] width 5 height 5
click at [374, 144] on span "5" at bounding box center [373, 142] width 2 height 5
click at [378, 163] on icon "button" at bounding box center [378, 163] width 3 height 3
click at [376, 189] on div "1" at bounding box center [376, 191] width 16 height 13
click at [377, 129] on icon "button" at bounding box center [378, 130] width 3 height 3
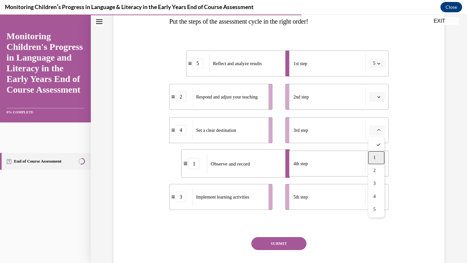
click at [374, 157] on span "1" at bounding box center [374, 157] width 2 height 5
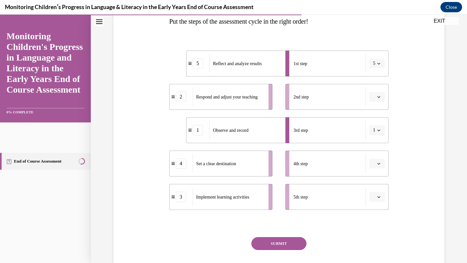
click at [376, 164] on button "button" at bounding box center [377, 164] width 16 height 10
click at [375, 191] on span "1" at bounding box center [374, 191] width 2 height 5
click at [380, 129] on icon "button" at bounding box center [378, 130] width 3 height 3
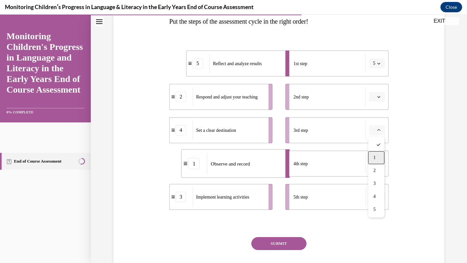
click at [375, 158] on span "1" at bounding box center [374, 157] width 2 height 5
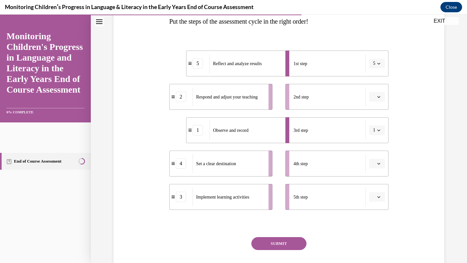
drag, startPoint x: 376, startPoint y: 164, endPoint x: 376, endPoint y: 99, distance: 65.8
click at [376, 99] on ul "1st step 5 2nd step 3rd step 1 4th step 5th step" at bounding box center [334, 131] width 110 height 160
click at [379, 160] on button "button" at bounding box center [377, 164] width 16 height 10
click at [375, 193] on span "1" at bounding box center [374, 191] width 2 height 5
click at [378, 63] on icon "button" at bounding box center [378, 63] width 3 height 3
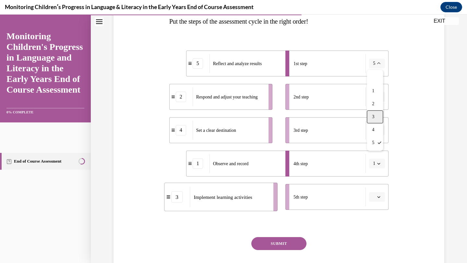
click at [373, 118] on span "3" at bounding box center [373, 116] width 2 height 5
click at [377, 63] on span "button" at bounding box center [378, 63] width 5 height 5
click at [372, 101] on div "2" at bounding box center [375, 104] width 16 height 13
click at [372, 101] on button "button" at bounding box center [377, 97] width 16 height 10
click at [377, 62] on icon "button" at bounding box center [378, 63] width 3 height 3
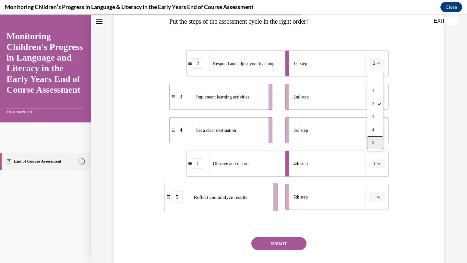
click at [374, 144] on span "5" at bounding box center [373, 142] width 2 height 5
click at [374, 144] on ul "1st step 5 2nd step 3rd step 4th step 1 5th step" at bounding box center [334, 131] width 110 height 160
click at [379, 130] on icon "button" at bounding box center [378, 130] width 3 height 3
click at [375, 155] on span "1" at bounding box center [374, 157] width 2 height 5
click at [375, 155] on li "4th step 1" at bounding box center [336, 164] width 103 height 26
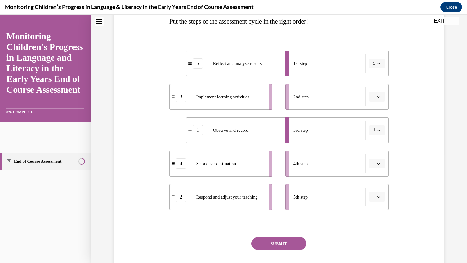
click at [378, 162] on span "button" at bounding box center [378, 163] width 5 height 5
click at [375, 189] on span "1" at bounding box center [374, 191] width 2 height 5
click at [375, 188] on li "5th step" at bounding box center [336, 197] width 103 height 26
click at [378, 129] on icon "button" at bounding box center [378, 130] width 3 height 3
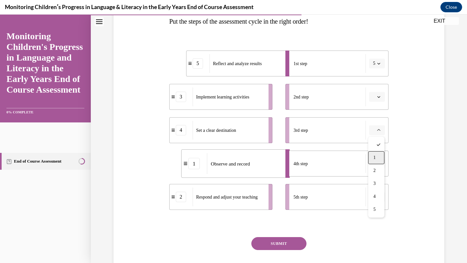
click at [370, 154] on div "1" at bounding box center [376, 157] width 16 height 13
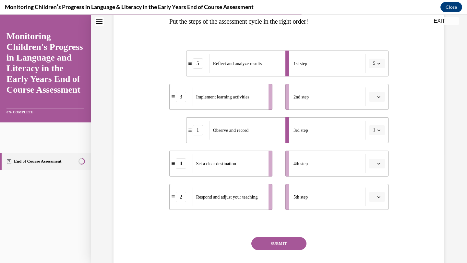
click at [370, 154] on li "4th step" at bounding box center [336, 164] width 103 height 26
click at [378, 162] on icon "button" at bounding box center [378, 163] width 3 height 3
click at [376, 187] on div "1" at bounding box center [376, 191] width 16 height 13
click at [376, 187] on li "5th step" at bounding box center [336, 197] width 103 height 26
click at [378, 166] on button "1" at bounding box center [377, 164] width 16 height 10
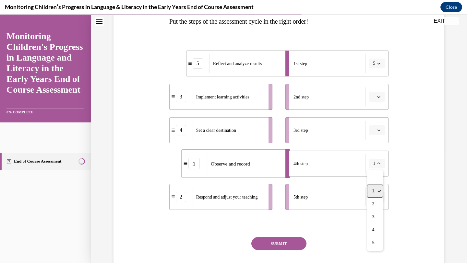
click at [375, 192] on div "1" at bounding box center [375, 191] width 16 height 13
click at [375, 192] on button "button" at bounding box center [377, 197] width 16 height 10
click at [375, 133] on span "1" at bounding box center [374, 130] width 2 height 5
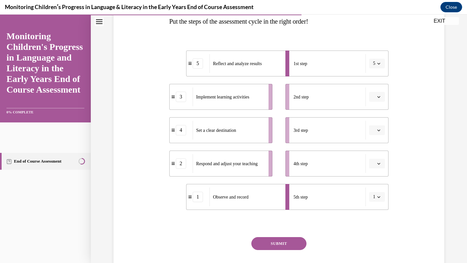
click at [376, 133] on button "button" at bounding box center [377, 130] width 16 height 10
click at [374, 156] on span "1" at bounding box center [374, 157] width 2 height 5
click at [374, 156] on li "4th step" at bounding box center [336, 164] width 103 height 26
click at [378, 197] on icon "button" at bounding box center [378, 197] width 3 height 3
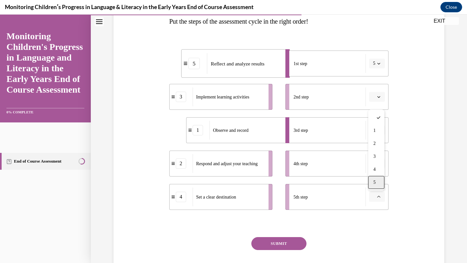
click at [376, 180] on div "5" at bounding box center [376, 182] width 16 height 13
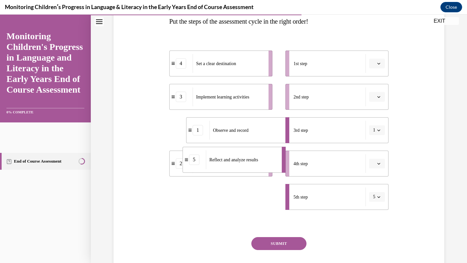
drag, startPoint x: 192, startPoint y: 198, endPoint x: 187, endPoint y: 161, distance: 37.5
click at [187, 161] on span at bounding box center [187, 160] width 4 height 4
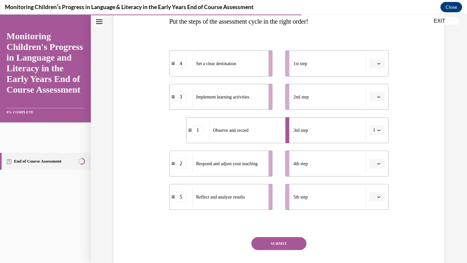
click at [379, 164] on icon "button" at bounding box center [378, 164] width 3 height 2
click at [375, 242] on span "5" at bounding box center [374, 243] width 2 height 5
click at [375, 242] on div "SUBMIT" at bounding box center [279, 253] width 220 height 32
click at [283, 242] on button "SUBMIT" at bounding box center [278, 243] width 55 height 13
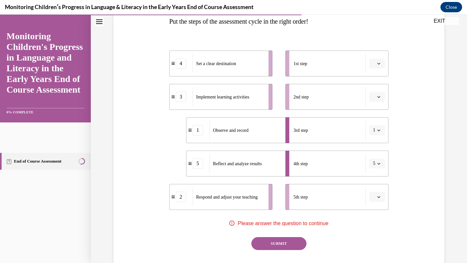
click at [400, 66] on div "Question 10/16 Put the steps of the assessment cycle in the right order! 4 Set …" at bounding box center [279, 126] width 334 height 328
click at [380, 62] on icon "button" at bounding box center [378, 63] width 3 height 3
click at [375, 92] on span "1" at bounding box center [374, 91] width 2 height 5
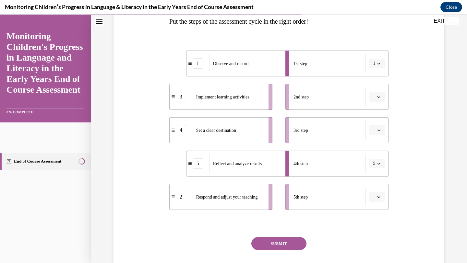
click at [375, 92] on li "2nd step" at bounding box center [336, 97] width 103 height 26
click at [378, 64] on icon "button" at bounding box center [378, 63] width 3 height 3
click at [373, 116] on span "3" at bounding box center [373, 116] width 2 height 5
click at [373, 116] on ul "1st step 3 2nd step 3rd step 4th step 5 5th step" at bounding box center [334, 131] width 110 height 160
click at [378, 65] on icon "button" at bounding box center [378, 63] width 3 height 3
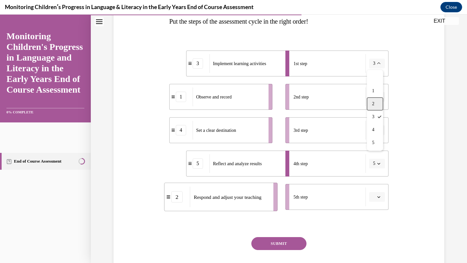
click at [373, 101] on span "2" at bounding box center [373, 103] width 2 height 5
click at [373, 101] on button "button" at bounding box center [377, 97] width 16 height 10
click at [374, 65] on span "2" at bounding box center [374, 63] width 2 height 6
click at [373, 144] on span "5" at bounding box center [373, 142] width 2 height 5
click at [373, 144] on ul "1st step 2 2nd step 3rd step 4th step 5 5th step" at bounding box center [334, 131] width 110 height 160
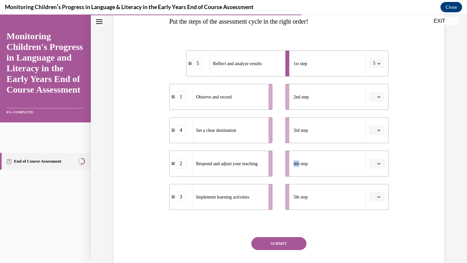
click at [376, 62] on button "5" at bounding box center [377, 64] width 16 height 10
click at [374, 131] on span "4" at bounding box center [373, 129] width 2 height 5
click at [374, 131] on span "Please select an option" at bounding box center [374, 130] width 2 height 6
click at [376, 63] on button "4" at bounding box center [377, 64] width 16 height 10
click at [375, 91] on div "1" at bounding box center [375, 91] width 16 height 13
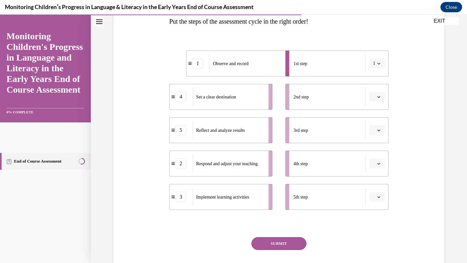
click at [375, 91] on li "2nd step" at bounding box center [336, 97] width 103 height 26
click at [379, 99] on button "button" at bounding box center [377, 97] width 16 height 10
click at [377, 123] on div "1" at bounding box center [376, 124] width 16 height 13
click at [377, 123] on li "3rd step" at bounding box center [336, 130] width 103 height 26
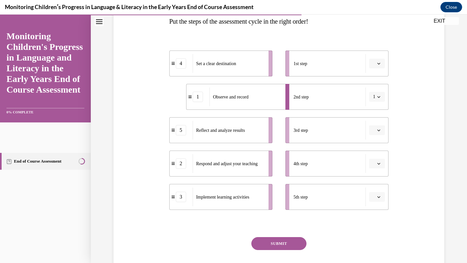
click at [379, 63] on icon "button" at bounding box center [378, 64] width 3 height 2
drag, startPoint x: 373, startPoint y: 90, endPoint x: 376, endPoint y: 90, distance: 3.3
click at [376, 90] on div "1" at bounding box center [376, 91] width 16 height 13
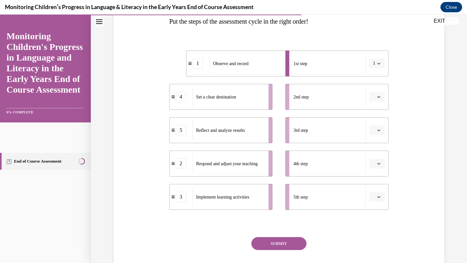
click at [377, 92] on li "2nd step" at bounding box center [336, 97] width 103 height 26
drag, startPoint x: 410, startPoint y: 86, endPoint x: 373, endPoint y: 89, distance: 37.4
click at [410, 86] on div "Question 10/16 Put the steps of the assessment cycle in the right order! 1 Obse…" at bounding box center [279, 126] width 334 height 328
click at [373, 89] on li "2nd step" at bounding box center [336, 97] width 103 height 26
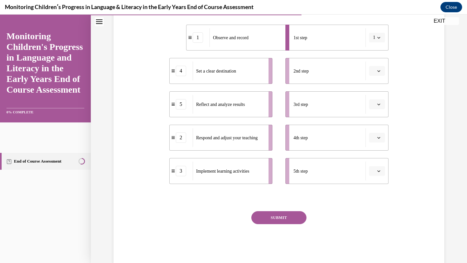
scroll to position [149, 0]
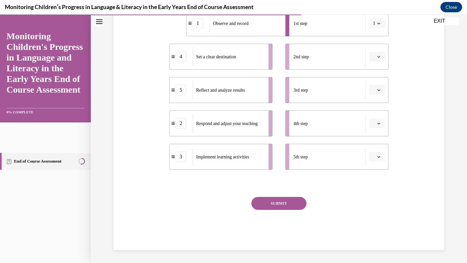
click at [381, 158] on span "button" at bounding box center [378, 157] width 5 height 5
click at [375, 196] on span "2" at bounding box center [374, 197] width 2 height 5
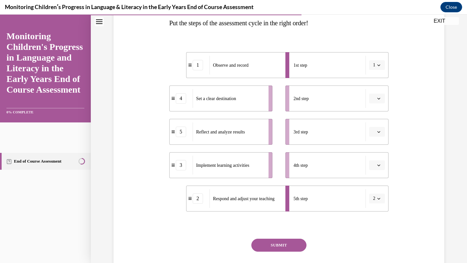
scroll to position [108, 0]
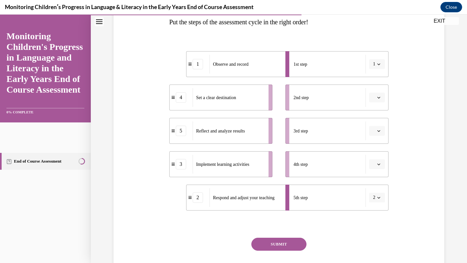
click at [379, 198] on icon "button" at bounding box center [378, 197] width 3 height 3
click at [374, 183] on span "5" at bounding box center [373, 183] width 2 height 5
click at [374, 183] on ul "1st step 1 2nd step 3rd step 4th step 5th step 5" at bounding box center [334, 131] width 110 height 160
click at [376, 197] on button "5" at bounding box center [377, 198] width 16 height 10
click at [374, 172] on span "4" at bounding box center [373, 170] width 2 height 5
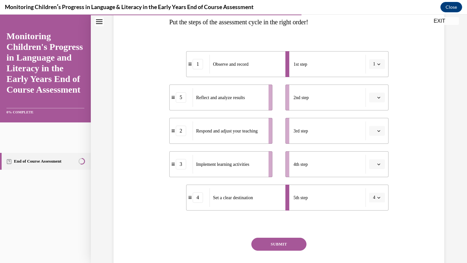
click at [374, 172] on li "4th step" at bounding box center [336, 164] width 103 height 26
click at [377, 198] on icon "button" at bounding box center [378, 197] width 3 height 3
click at [374, 129] on span "1" at bounding box center [373, 131] width 2 height 5
click at [374, 129] on span "Please select an option" at bounding box center [374, 131] width 2 height 6
click at [404, 92] on div "Question 10/16 Put the steps of the assessment cycle in the right order! 4 Set …" at bounding box center [279, 127] width 334 height 328
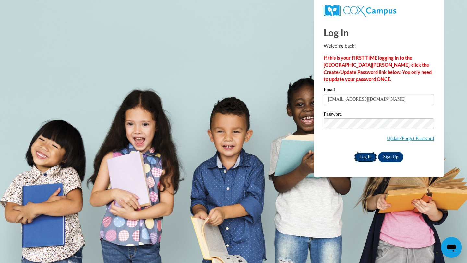
click at [366, 156] on input "Log In" at bounding box center [365, 157] width 23 height 10
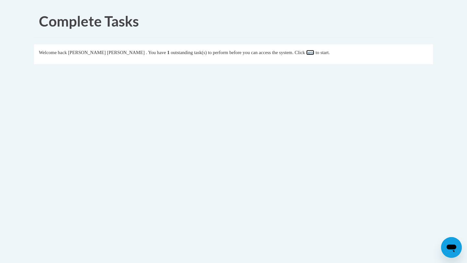
click at [306, 54] on link "here" at bounding box center [310, 52] width 8 height 5
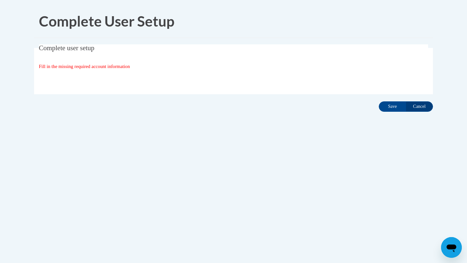
click at [242, 71] on fieldset "Complete user setup Fill in the missing required account information User Profi…" at bounding box center [233, 69] width 399 height 50
click at [392, 107] on input "Save" at bounding box center [392, 106] width 27 height 10
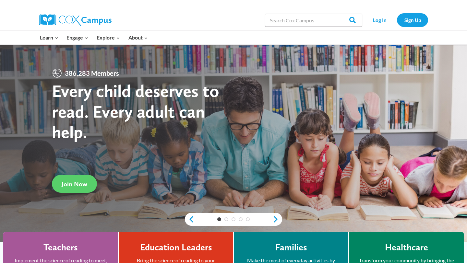
click at [379, 20] on link "Log In" at bounding box center [379, 19] width 28 height 13
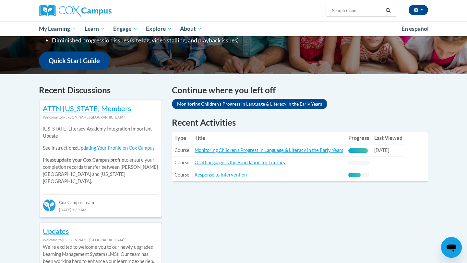
scroll to position [193, 0]
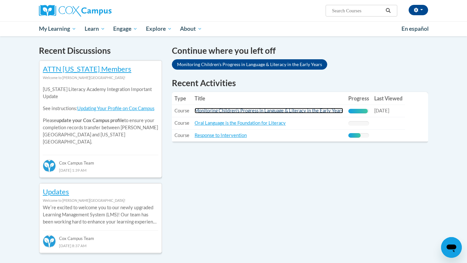
click at [322, 112] on link "Monitoring Children's Progress in Language & Literacy in the Early Years" at bounding box center [269, 111] width 149 height 6
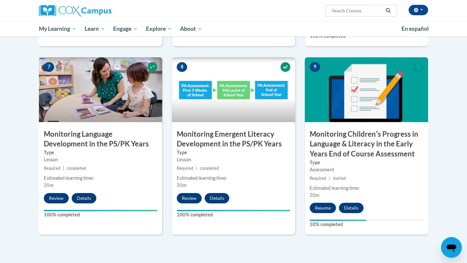
scroll to position [570, 0]
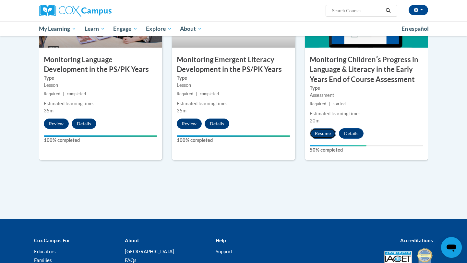
click at [320, 137] on button "Resume" at bounding box center [323, 133] width 26 height 10
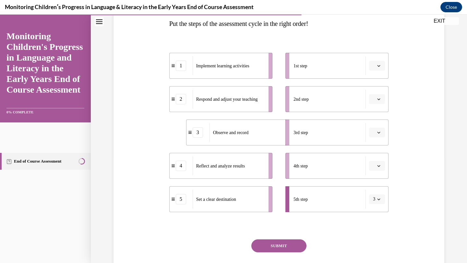
scroll to position [135, 0]
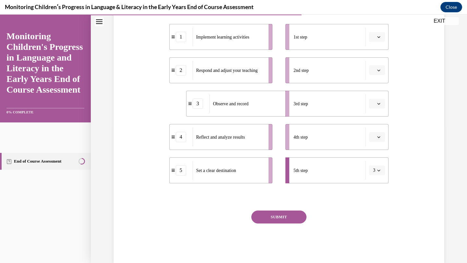
click at [379, 170] on icon "button" at bounding box center [378, 171] width 3 height 2
click at [376, 195] on div "1" at bounding box center [375, 198] width 16 height 13
click at [377, 170] on icon "button" at bounding box center [378, 170] width 3 height 3
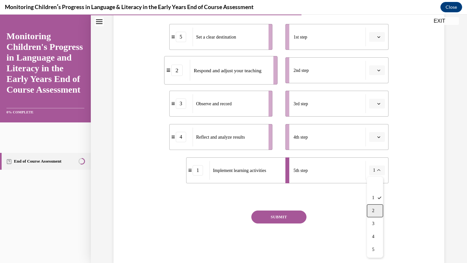
click at [376, 208] on div "2" at bounding box center [375, 211] width 16 height 13
click at [379, 171] on icon "button" at bounding box center [378, 171] width 3 height 2
click at [375, 248] on div "5" at bounding box center [375, 250] width 16 height 13
click at [377, 171] on icon "button" at bounding box center [378, 170] width 3 height 3
click at [374, 196] on span "1" at bounding box center [373, 198] width 2 height 5
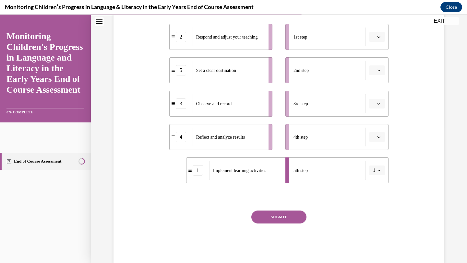
click at [378, 70] on icon "button" at bounding box center [378, 71] width 3 height 2
click at [378, 95] on div "1" at bounding box center [376, 97] width 16 height 13
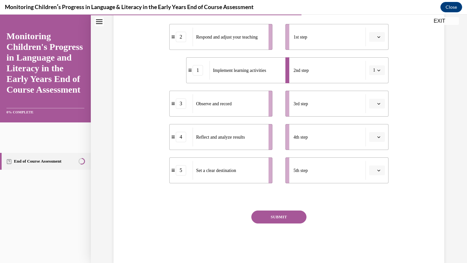
click at [376, 167] on button "button" at bounding box center [377, 171] width 16 height 10
click at [375, 199] on span "1" at bounding box center [374, 198] width 2 height 5
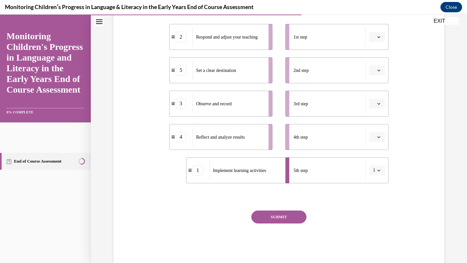
click at [378, 71] on icon "button" at bounding box center [378, 70] width 3 height 3
click at [375, 97] on span "1" at bounding box center [374, 97] width 2 height 5
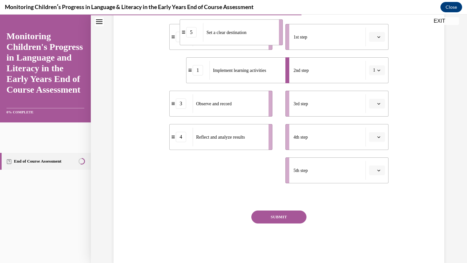
drag, startPoint x: 218, startPoint y: 174, endPoint x: 228, endPoint y: 35, distance: 138.8
click at [228, 35] on span "Set a clear destination" at bounding box center [227, 32] width 40 height 7
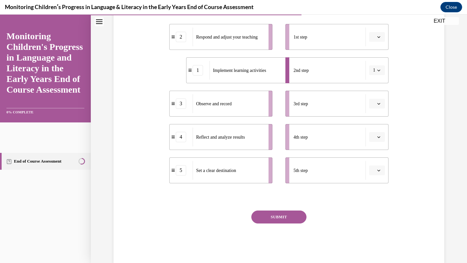
scroll to position [112, 0]
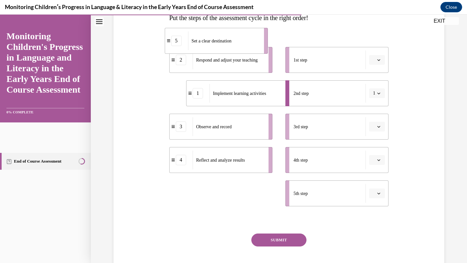
drag, startPoint x: 205, startPoint y: 198, endPoint x: 201, endPoint y: 45, distance: 153.1
click at [201, 45] on div "Set a clear destination" at bounding box center [224, 40] width 72 height 19
click at [182, 195] on div "5" at bounding box center [181, 193] width 10 height 10
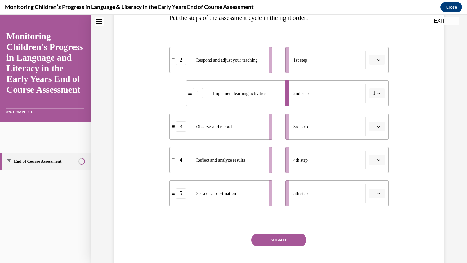
click at [182, 195] on div "5" at bounding box center [181, 193] width 10 height 10
drag, startPoint x: 182, startPoint y: 195, endPoint x: 187, endPoint y: 53, distance: 141.5
click at [187, 53] on div "5" at bounding box center [186, 52] width 10 height 10
click at [378, 195] on icon "button" at bounding box center [378, 193] width 3 height 3
click at [375, 129] on span "1" at bounding box center [374, 127] width 2 height 5
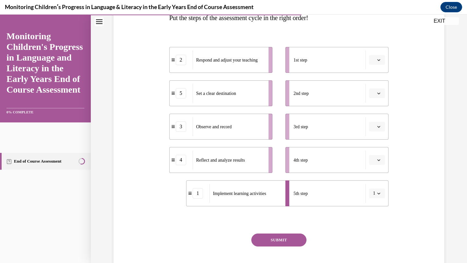
click at [377, 93] on icon "button" at bounding box center [378, 93] width 3 height 3
click at [376, 122] on div "1" at bounding box center [376, 120] width 16 height 13
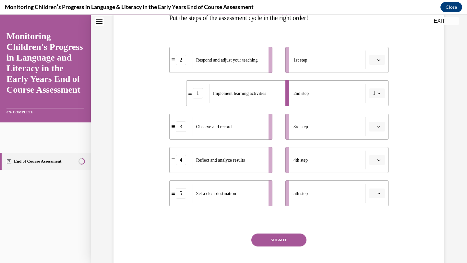
click at [377, 194] on icon "button" at bounding box center [378, 193] width 3 height 3
click at [374, 128] on span "1" at bounding box center [374, 127] width 2 height 5
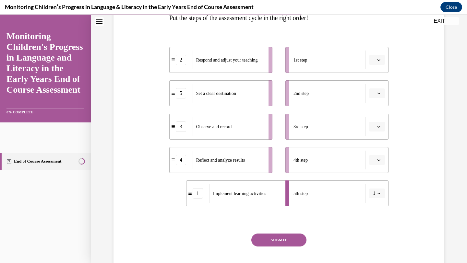
click at [377, 90] on button "button" at bounding box center [377, 94] width 16 height 10
click at [376, 121] on div "1" at bounding box center [376, 120] width 16 height 13
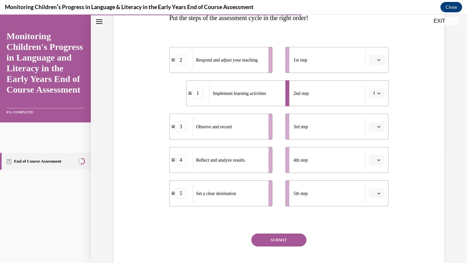
click at [380, 194] on span "button" at bounding box center [378, 193] width 5 height 5
click at [377, 129] on div "1" at bounding box center [376, 127] width 16 height 13
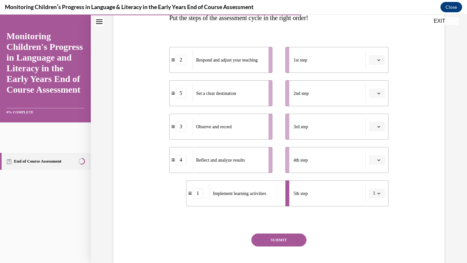
click at [377, 129] on span "button" at bounding box center [378, 127] width 5 height 5
click at [378, 94] on icon "button" at bounding box center [378, 93] width 3 height 3
click at [377, 120] on div "1" at bounding box center [376, 120] width 16 height 13
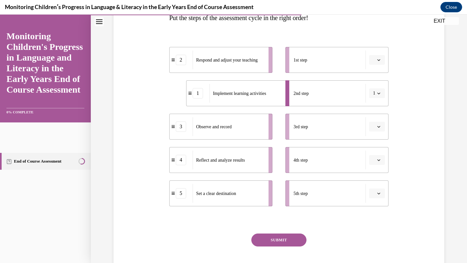
click at [377, 120] on li "3rd step" at bounding box center [336, 127] width 103 height 26
click at [379, 192] on icon "button" at bounding box center [378, 193] width 3 height 3
click at [374, 127] on span "1" at bounding box center [374, 127] width 2 height 5
click at [374, 127] on span "Please select an option" at bounding box center [374, 127] width 2 height 6
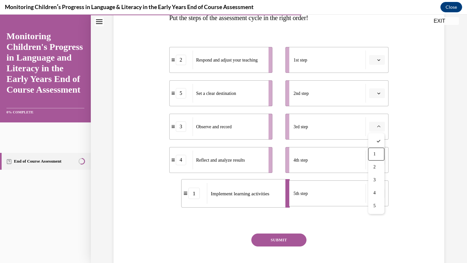
click at [380, 93] on icon "button" at bounding box center [378, 93] width 3 height 3
click at [380, 93] on icon "button" at bounding box center [378, 93] width 3 height 4
click at [380, 93] on icon "button" at bounding box center [378, 93] width 3 height 3
click at [350, 92] on div "2nd step" at bounding box center [329, 93] width 72 height 19
click at [379, 91] on span "button" at bounding box center [378, 93] width 5 height 5
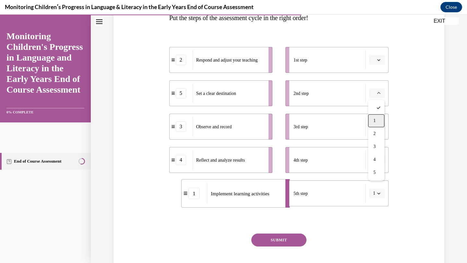
click at [376, 120] on div "1" at bounding box center [376, 120] width 16 height 13
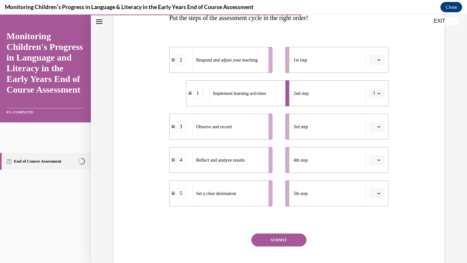
click at [376, 120] on li "3rd step" at bounding box center [336, 127] width 103 height 26
click at [379, 94] on icon "button" at bounding box center [378, 93] width 3 height 3
click at [376, 132] on div "2" at bounding box center [375, 133] width 16 height 13
click at [376, 132] on li "3rd step" at bounding box center [336, 127] width 103 height 26
click at [377, 95] on span "button" at bounding box center [378, 93] width 5 height 5
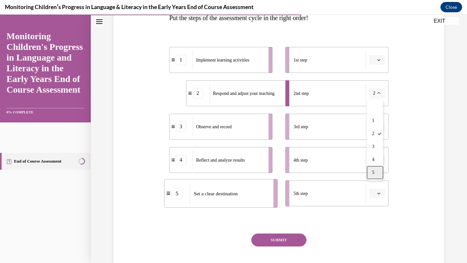
click at [375, 172] on div "5" at bounding box center [375, 172] width 16 height 13
click at [375, 172] on li "4th step" at bounding box center [336, 160] width 103 height 26
click at [377, 95] on icon "button" at bounding box center [378, 93] width 3 height 3
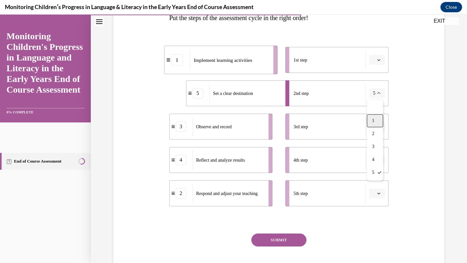
click at [374, 120] on span "1" at bounding box center [373, 120] width 2 height 5
click at [374, 120] on li "3rd step" at bounding box center [336, 127] width 103 height 26
click at [379, 60] on icon "button" at bounding box center [378, 60] width 3 height 2
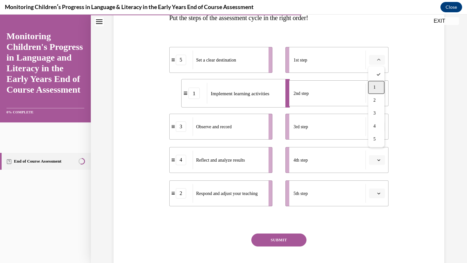
click at [376, 85] on div "1" at bounding box center [376, 87] width 16 height 13
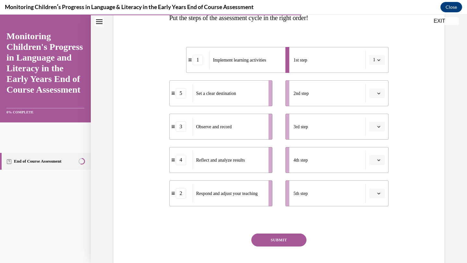
click at [376, 85] on li "2nd step" at bounding box center [336, 93] width 103 height 26
click at [375, 59] on button "1" at bounding box center [377, 60] width 16 height 10
click at [373, 100] on span "2" at bounding box center [373, 100] width 2 height 5
click at [373, 100] on li "2nd step" at bounding box center [336, 93] width 103 height 26
click at [377, 93] on icon "button" at bounding box center [378, 93] width 3 height 3
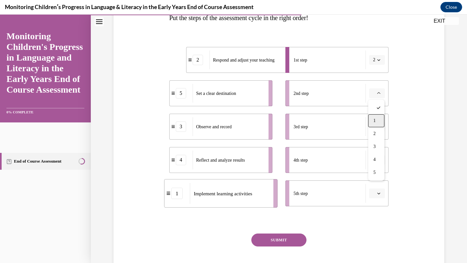
click at [376, 118] on div "1" at bounding box center [376, 120] width 16 height 13
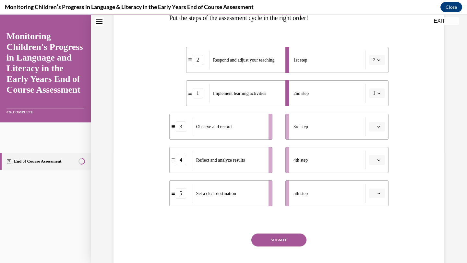
click at [377, 194] on span "button" at bounding box center [378, 193] width 5 height 5
click at [374, 127] on span "1" at bounding box center [374, 127] width 2 height 5
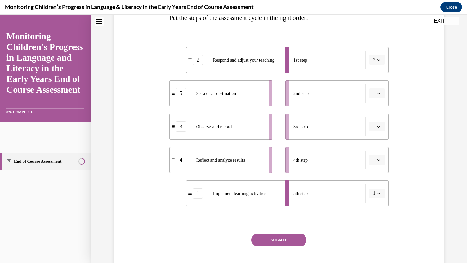
click at [376, 59] on button "2" at bounding box center [377, 60] width 16 height 10
click at [375, 137] on div "5" at bounding box center [375, 139] width 16 height 13
click at [378, 92] on icon "button" at bounding box center [378, 93] width 3 height 3
click at [376, 173] on div "5" at bounding box center [376, 172] width 16 height 13
click at [380, 58] on icon "button" at bounding box center [378, 59] width 3 height 3
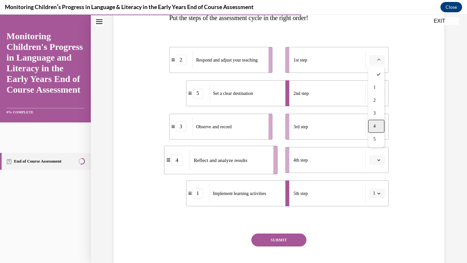
click at [374, 128] on span "4" at bounding box center [374, 126] width 2 height 5
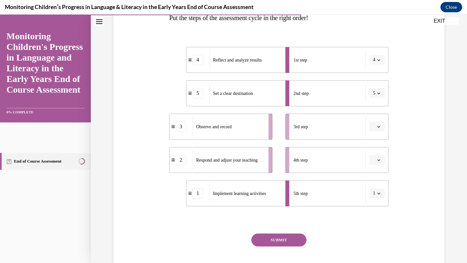
click at [379, 194] on icon "button" at bounding box center [378, 193] width 3 height 3
click at [374, 156] on span "3" at bounding box center [373, 152] width 2 height 5
click at [375, 93] on span "5" at bounding box center [374, 93] width 2 height 6
click at [372, 120] on span "1" at bounding box center [373, 120] width 2 height 5
click at [377, 59] on icon "button" at bounding box center [378, 59] width 3 height 3
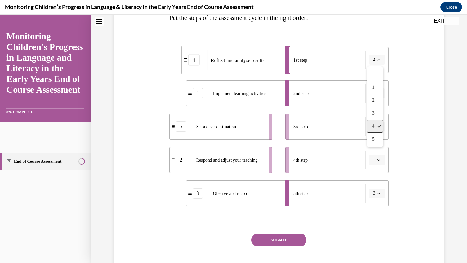
click at [375, 124] on div "4" at bounding box center [375, 126] width 16 height 13
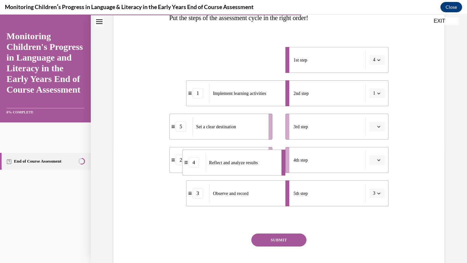
drag, startPoint x: 202, startPoint y: 64, endPoint x: 195, endPoint y: 164, distance: 100.5
click at [195, 164] on div "4" at bounding box center [194, 163] width 10 height 10
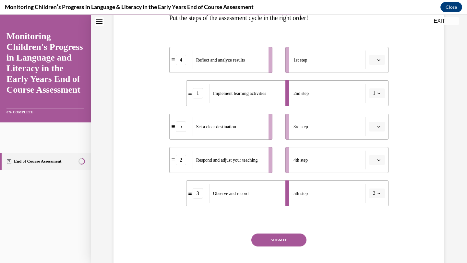
click at [378, 195] on icon "button" at bounding box center [378, 193] width 3 height 3
click at [374, 154] on span "3" at bounding box center [373, 152] width 2 height 5
click at [378, 192] on icon "button" at bounding box center [378, 193] width 3 height 3
click at [376, 153] on div "3" at bounding box center [375, 153] width 16 height 13
click at [377, 193] on icon "button" at bounding box center [378, 193] width 3 height 3
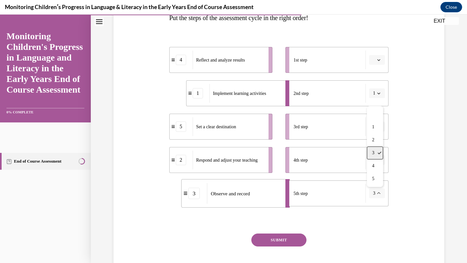
click at [373, 154] on span "3" at bounding box center [373, 152] width 2 height 5
click at [373, 154] on li "4th step" at bounding box center [336, 160] width 103 height 26
click at [374, 192] on span "3" at bounding box center [374, 193] width 2 height 6
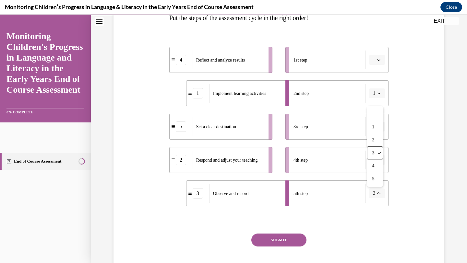
click at [374, 192] on span "3" at bounding box center [374, 193] width 2 height 6
click at [378, 192] on icon "button" at bounding box center [378, 193] width 3 height 3
click at [377, 150] on div "3" at bounding box center [375, 153] width 16 height 13
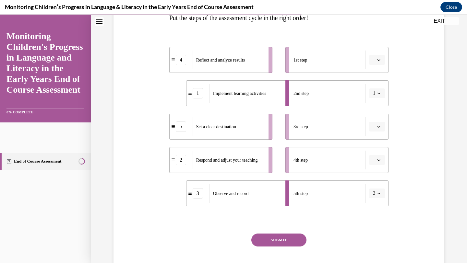
click at [374, 150] on li "4th step" at bounding box center [336, 160] width 103 height 26
click at [380, 125] on span "button" at bounding box center [378, 127] width 5 height 5
click at [378, 152] on div "1" at bounding box center [376, 154] width 16 height 13
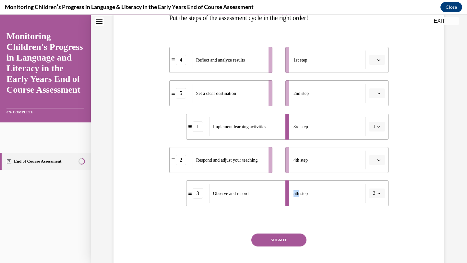
click at [378, 152] on li "4th step" at bounding box center [336, 160] width 103 height 26
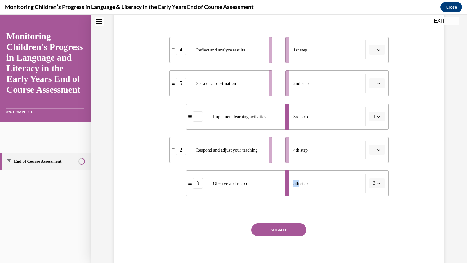
scroll to position [119, 0]
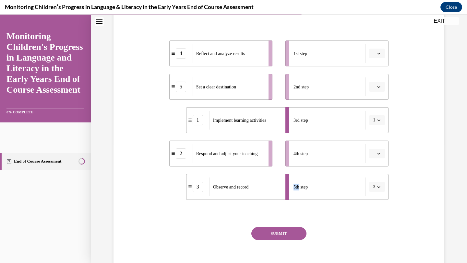
click at [379, 54] on icon "button" at bounding box center [378, 53] width 3 height 3
click at [375, 131] on span "5" at bounding box center [374, 132] width 2 height 5
click at [378, 51] on button "5" at bounding box center [377, 54] width 16 height 10
click at [373, 80] on span "1" at bounding box center [373, 80] width 2 height 5
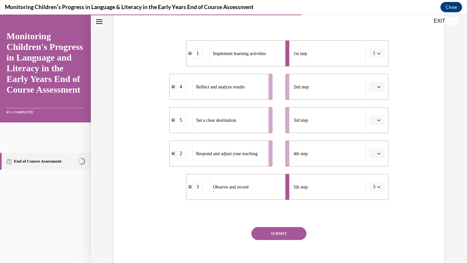
click at [377, 52] on icon "button" at bounding box center [378, 53] width 3 height 3
click at [372, 91] on span "2" at bounding box center [373, 93] width 2 height 5
click at [376, 54] on span "button" at bounding box center [378, 53] width 5 height 5
click at [374, 132] on span "5" at bounding box center [373, 132] width 2 height 5
click at [377, 53] on icon "button" at bounding box center [378, 53] width 3 height 3
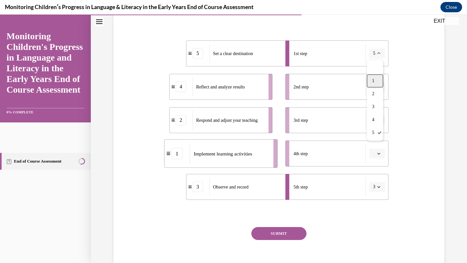
click at [371, 79] on div "1" at bounding box center [375, 81] width 16 height 13
click at [375, 53] on button "1" at bounding box center [377, 54] width 16 height 10
click at [373, 69] on div at bounding box center [375, 68] width 16 height 13
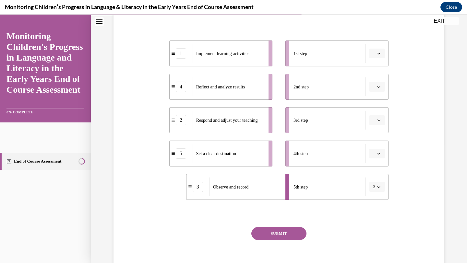
click at [379, 53] on icon "button" at bounding box center [378, 53] width 3 height 3
click at [374, 92] on span "2" at bounding box center [374, 93] width 2 height 5
click at [376, 54] on button "2" at bounding box center [377, 54] width 16 height 10
click at [375, 68] on div at bounding box center [375, 68] width 16 height 13
click at [376, 188] on span "button" at bounding box center [378, 187] width 5 height 5
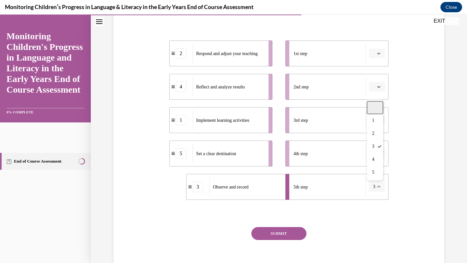
click at [374, 107] on div at bounding box center [375, 107] width 16 height 13
drag, startPoint x: 218, startPoint y: 196, endPoint x: 217, endPoint y: 116, distance: 79.8
click at [218, 116] on div "Observe and record" at bounding box center [228, 107] width 72 height 19
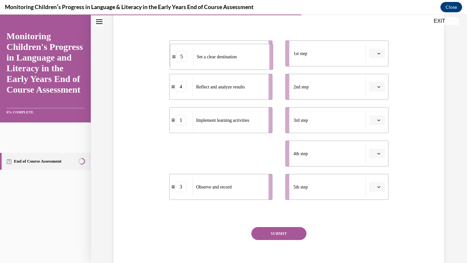
drag, startPoint x: 213, startPoint y: 156, endPoint x: 213, endPoint y: 59, distance: 97.0
click at [213, 59] on span "Set a clear destination" at bounding box center [217, 56] width 40 height 5
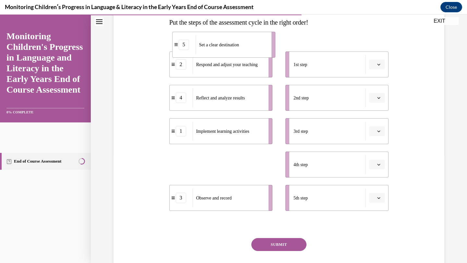
drag, startPoint x: 177, startPoint y: 157, endPoint x: 183, endPoint y: 30, distance: 126.3
click at [183, 40] on div "5" at bounding box center [184, 45] width 10 height 10
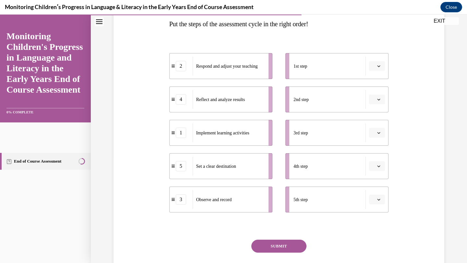
click at [380, 167] on icon "button" at bounding box center [378, 166] width 3 height 3
click at [376, 195] on div "1" at bounding box center [376, 193] width 16 height 13
click at [380, 132] on icon "button" at bounding box center [378, 132] width 3 height 3
click at [375, 159] on span "1" at bounding box center [374, 160] width 2 height 5
click at [378, 166] on icon "button" at bounding box center [378, 166] width 3 height 3
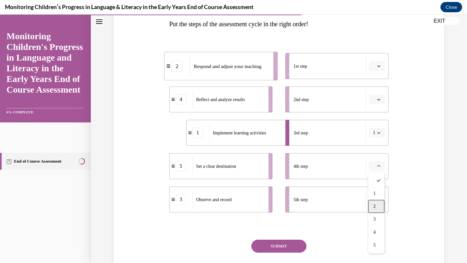
click at [378, 206] on div "2" at bounding box center [376, 206] width 16 height 13
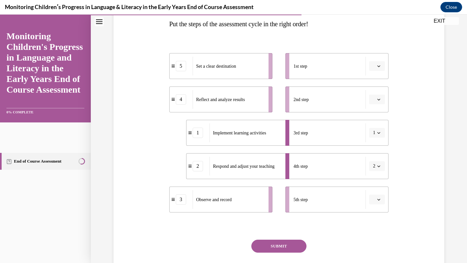
click at [379, 133] on icon "button" at bounding box center [378, 133] width 3 height 2
click at [372, 170] on div "2" at bounding box center [375, 173] width 16 height 13
click at [379, 166] on icon "button" at bounding box center [378, 166] width 3 height 3
click at [375, 203] on div "2" at bounding box center [376, 206] width 16 height 13
click at [380, 131] on span "button" at bounding box center [378, 133] width 5 height 5
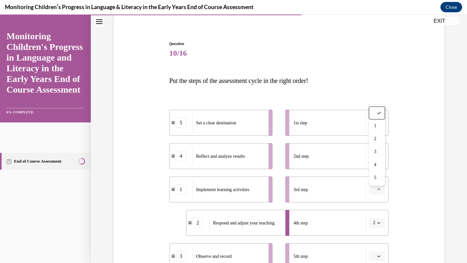
scroll to position [43, 0]
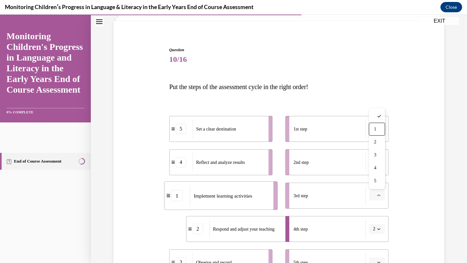
click at [101, 19] on icon "Close navigation menu" at bounding box center [99, 21] width 6 height 5
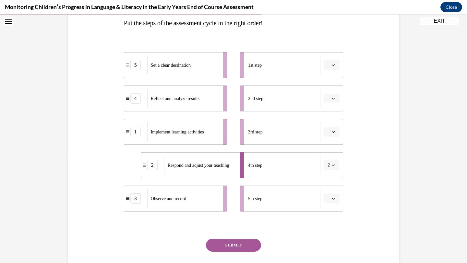
scroll to position [107, 0]
click at [335, 129] on span "button" at bounding box center [333, 131] width 5 height 5
click at [329, 171] on span "2" at bounding box center [329, 171] width 2 height 5
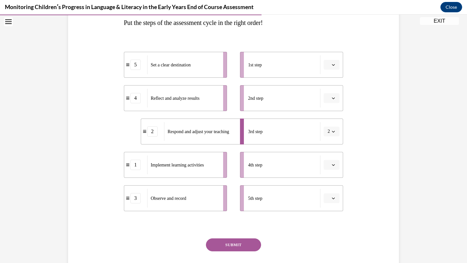
click at [333, 166] on icon "button" at bounding box center [333, 164] width 3 height 3
click at [329, 206] on span "2" at bounding box center [329, 205] width 2 height 5
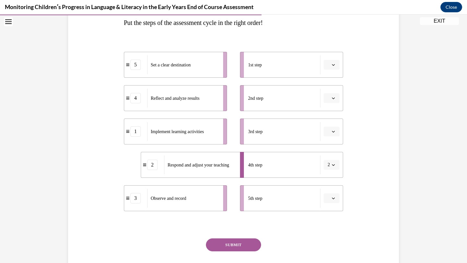
click at [329, 206] on li "5th step" at bounding box center [291, 198] width 103 height 26
click at [137, 134] on div "1" at bounding box center [135, 131] width 10 height 10
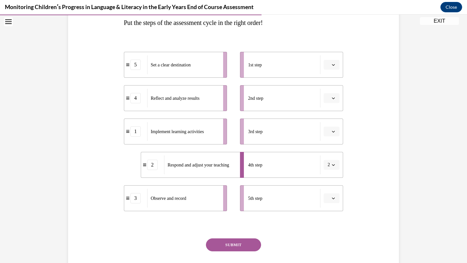
click at [236, 143] on ul "1st step 2nd step 3rd step 4th step 2 5th step" at bounding box center [288, 132] width 110 height 160
click at [218, 131] on div "Implement learning activities" at bounding box center [183, 131] width 72 height 19
click at [335, 125] on li "3rd step" at bounding box center [291, 132] width 103 height 26
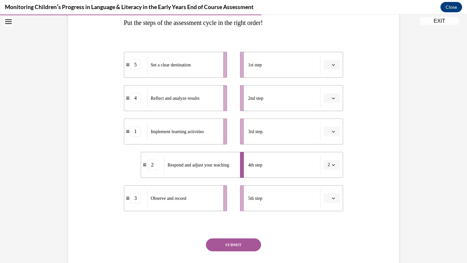
click at [335, 130] on span "button" at bounding box center [333, 131] width 5 height 5
click at [329, 170] on span "2" at bounding box center [329, 171] width 2 height 5
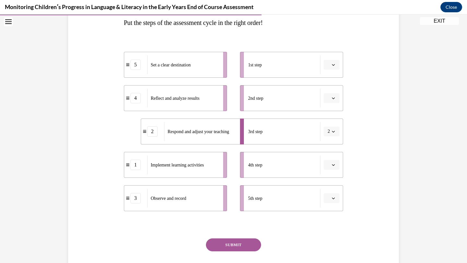
click at [329, 170] on li "4th step" at bounding box center [291, 165] width 103 height 26
click at [335, 98] on span "button" at bounding box center [333, 98] width 5 height 5
click at [330, 161] on div "4" at bounding box center [331, 164] width 16 height 13
click at [330, 161] on button "button" at bounding box center [332, 165] width 16 height 10
click at [332, 133] on span "button" at bounding box center [333, 131] width 5 height 5
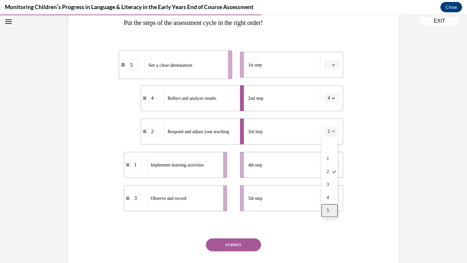
click at [325, 208] on div "5" at bounding box center [329, 210] width 16 height 13
click at [325, 208] on li "5th step" at bounding box center [291, 198] width 103 height 26
click at [335, 130] on icon "button" at bounding box center [333, 131] width 3 height 3
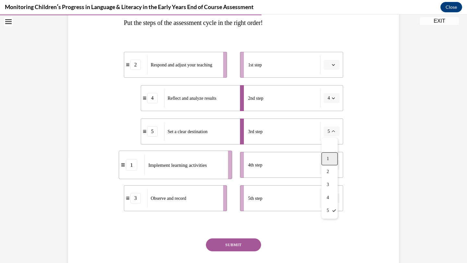
click at [328, 161] on span "1" at bounding box center [328, 158] width 2 height 5
click at [328, 161] on button "button" at bounding box center [332, 165] width 16 height 10
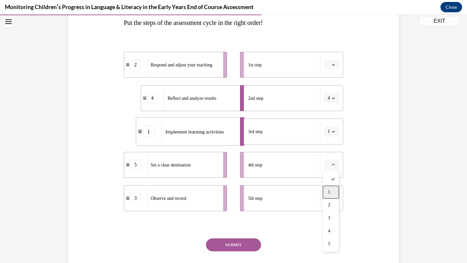
click at [329, 187] on div "1" at bounding box center [331, 192] width 16 height 13
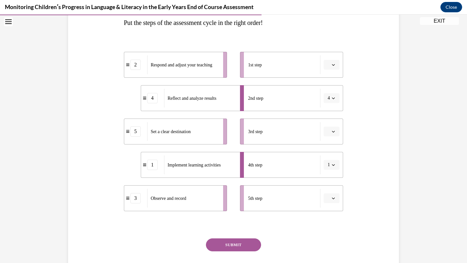
click at [329, 187] on li "5th step" at bounding box center [291, 198] width 103 height 26
click at [334, 132] on icon "button" at bounding box center [333, 131] width 3 height 3
click at [329, 158] on span "1" at bounding box center [329, 158] width 2 height 5
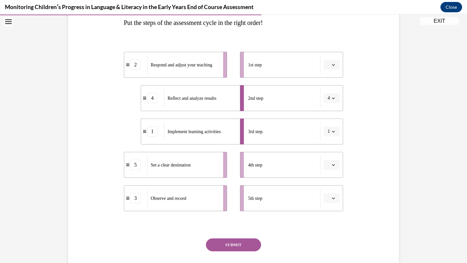
click at [329, 158] on li "4th step" at bounding box center [291, 165] width 103 height 26
click at [333, 163] on span "button" at bounding box center [333, 165] width 5 height 5
click at [328, 193] on span "1" at bounding box center [329, 192] width 2 height 5
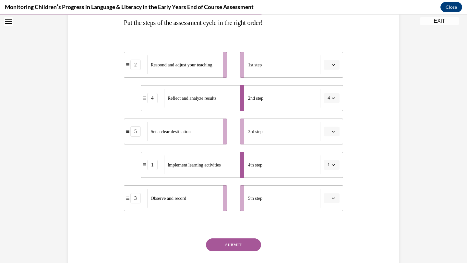
click at [328, 193] on li "5th step" at bounding box center [291, 198] width 103 height 26
click at [333, 197] on icon "button" at bounding box center [333, 198] width 3 height 3
click at [330, 158] on span "3" at bounding box center [329, 157] width 2 height 5
click at [330, 158] on li "4th step 1" at bounding box center [291, 165] width 103 height 26
click at [334, 165] on icon "button" at bounding box center [333, 165] width 3 height 2
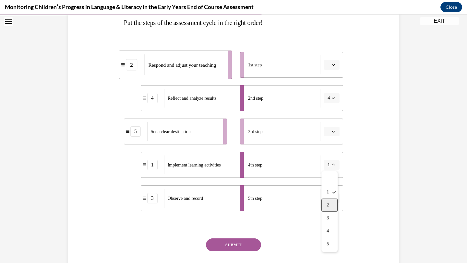
click at [327, 205] on span "2" at bounding box center [328, 205] width 2 height 5
click at [327, 205] on li "5th step 3" at bounding box center [291, 198] width 103 height 26
click at [334, 62] on button "button" at bounding box center [332, 65] width 16 height 10
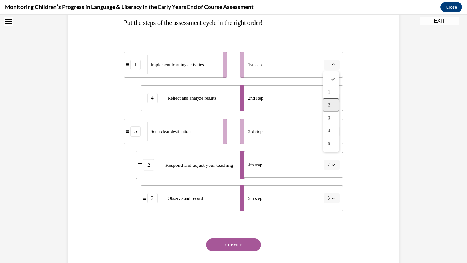
click at [329, 102] on span "2" at bounding box center [329, 104] width 2 height 5
click at [329, 102] on button "4" at bounding box center [332, 98] width 16 height 10
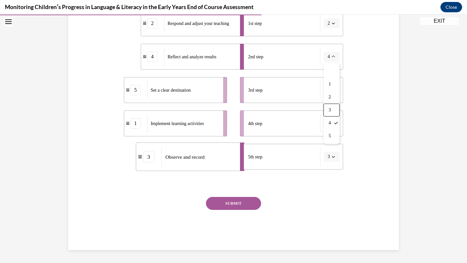
scroll to position [0, 0]
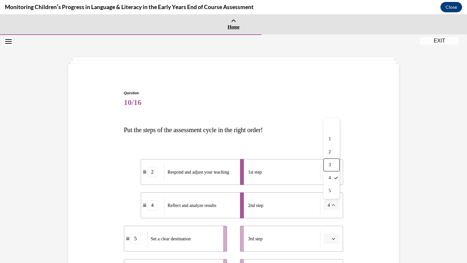
click at [234, 21] on icon at bounding box center [233, 21] width 5 height 5
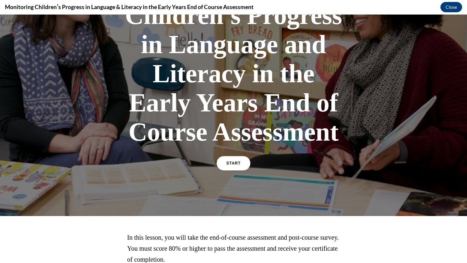
scroll to position [143, 0]
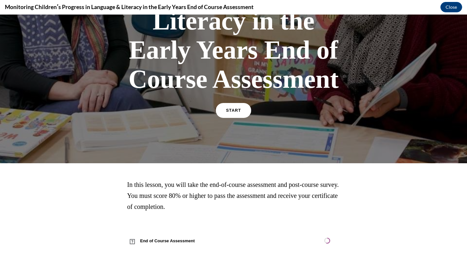
click at [234, 108] on span "START" at bounding box center [233, 110] width 15 height 5
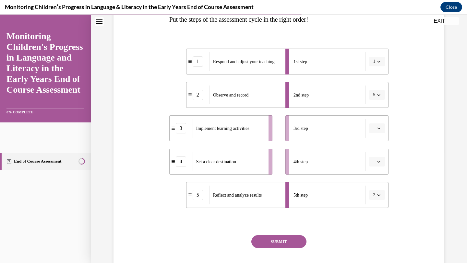
scroll to position [107, 0]
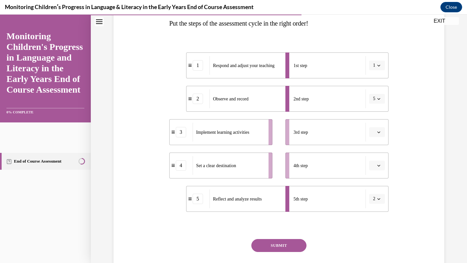
click at [376, 163] on button "button" at bounding box center [377, 166] width 16 height 10
click at [375, 192] on span "1" at bounding box center [374, 193] width 2 height 5
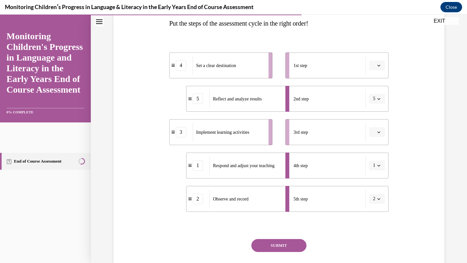
click at [378, 131] on icon "button" at bounding box center [378, 132] width 3 height 3
click at [375, 170] on span "2" at bounding box center [374, 172] width 2 height 5
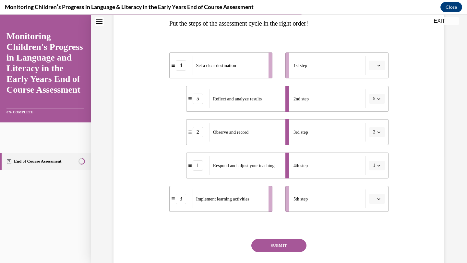
click at [377, 199] on span "button" at bounding box center [378, 199] width 5 height 5
click at [373, 144] on div "2" at bounding box center [376, 145] width 16 height 13
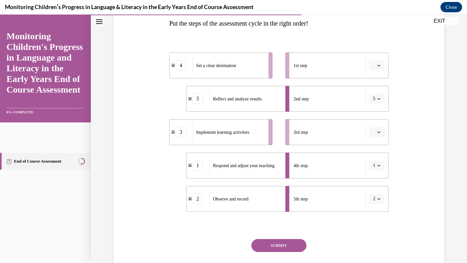
click at [378, 131] on icon "button" at bounding box center [378, 132] width 3 height 3
click at [376, 170] on div "2" at bounding box center [376, 172] width 16 height 13
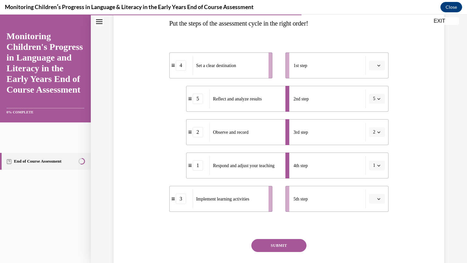
click at [378, 198] on icon "button" at bounding box center [378, 198] width 3 height 3
click at [375, 146] on span "2" at bounding box center [374, 145] width 2 height 5
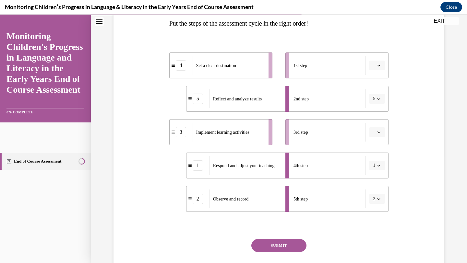
click at [377, 99] on icon "button" at bounding box center [378, 98] width 3 height 3
click at [374, 164] on span "4" at bounding box center [373, 165] width 2 height 5
click at [326, 96] on div "2nd step" at bounding box center [329, 98] width 72 height 19
click at [376, 98] on button "4" at bounding box center [377, 99] width 16 height 10
click at [374, 126] on span "1" at bounding box center [373, 126] width 2 height 5
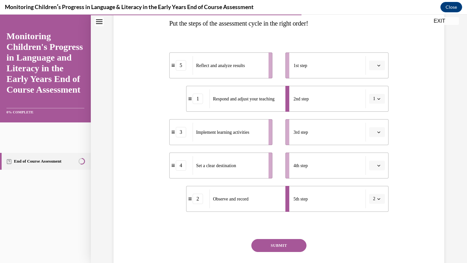
click at [378, 164] on icon "button" at bounding box center [378, 165] width 3 height 3
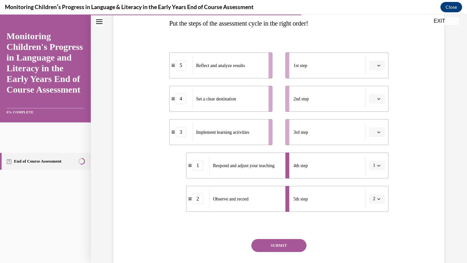
click at [380, 101] on span "button" at bounding box center [378, 99] width 5 height 5
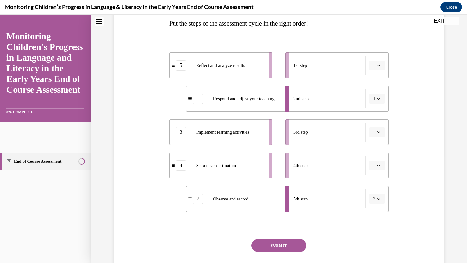
click at [377, 163] on span "button" at bounding box center [378, 165] width 5 height 5
click at [376, 190] on div "1" at bounding box center [376, 193] width 16 height 13
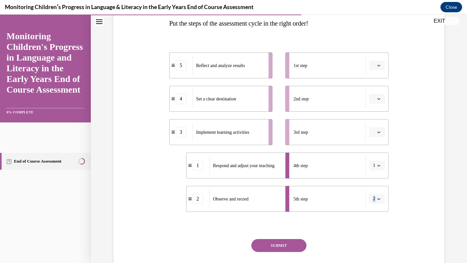
click at [376, 190] on li "5th step 2" at bounding box center [336, 199] width 103 height 26
click at [380, 100] on icon "button" at bounding box center [378, 98] width 3 height 3
click at [373, 128] on span "1" at bounding box center [374, 126] width 2 height 5
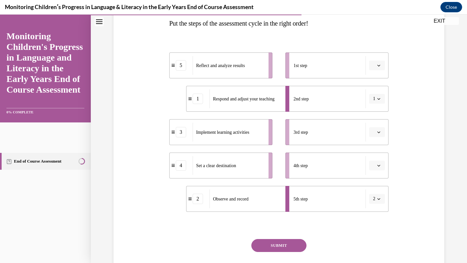
click at [373, 128] on button "button" at bounding box center [377, 132] width 16 height 10
click at [381, 64] on span "button" at bounding box center [378, 65] width 5 height 5
click at [376, 134] on div "4" at bounding box center [376, 131] width 16 height 13
click at [377, 64] on span "button" at bounding box center [378, 65] width 5 height 5
click at [373, 89] on div "1" at bounding box center [375, 93] width 16 height 13
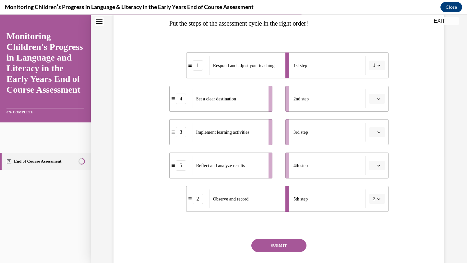
click at [378, 97] on icon "button" at bounding box center [378, 98] width 3 height 3
click at [373, 125] on span "1" at bounding box center [374, 126] width 2 height 5
click at [304, 142] on li "3rd step" at bounding box center [336, 132] width 103 height 26
click at [378, 197] on icon "button" at bounding box center [378, 198] width 3 height 3
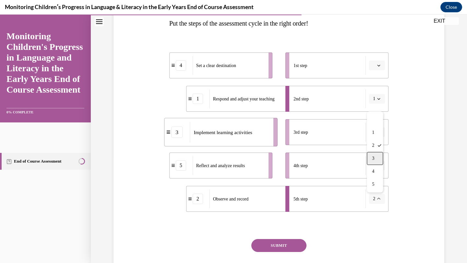
click at [373, 156] on span "3" at bounding box center [373, 158] width 2 height 5
click at [379, 197] on icon "button" at bounding box center [378, 198] width 3 height 3
click at [373, 133] on span "1" at bounding box center [373, 132] width 2 height 5
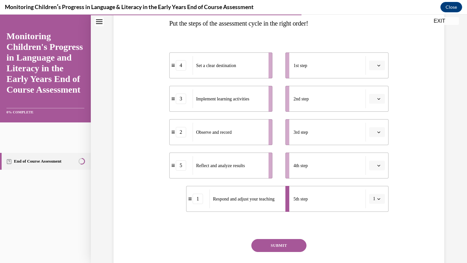
click at [373, 133] on span "Please select an option" at bounding box center [374, 132] width 2 height 6
click at [409, 189] on div "Question 10/16 Put the steps of the assessment cycle in the right order! 4 Set …" at bounding box center [279, 128] width 334 height 328
click at [281, 242] on button "SUBMIT" at bounding box center [278, 245] width 55 height 13
click at [283, 247] on button "SUBMIT" at bounding box center [278, 245] width 55 height 13
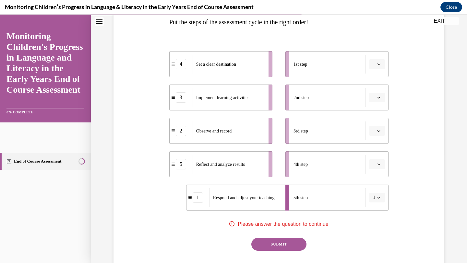
scroll to position [108, 0]
click at [378, 62] on span "button" at bounding box center [378, 64] width 5 height 5
click at [377, 89] on div "1" at bounding box center [376, 91] width 16 height 13
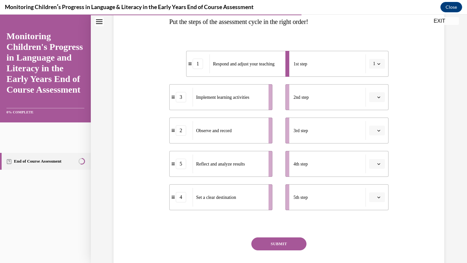
click at [378, 63] on icon "button" at bounding box center [378, 63] width 3 height 3
click at [374, 142] on span "5" at bounding box center [373, 143] width 2 height 5
click at [376, 63] on button "5" at bounding box center [377, 64] width 16 height 10
click at [374, 128] on span "4" at bounding box center [373, 130] width 2 height 5
click at [379, 197] on icon "button" at bounding box center [378, 197] width 3 height 3
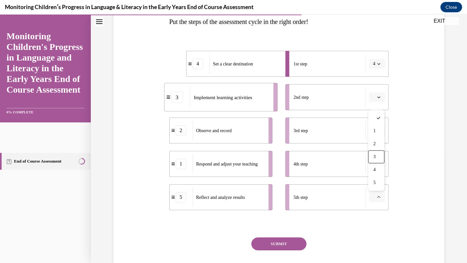
click at [429, 94] on div "Question 10/16 Put the steps of the assessment cycle in the right order! 4 Set …" at bounding box center [279, 126] width 334 height 328
click at [445, 21] on button "EXIT" at bounding box center [439, 21] width 39 height 8
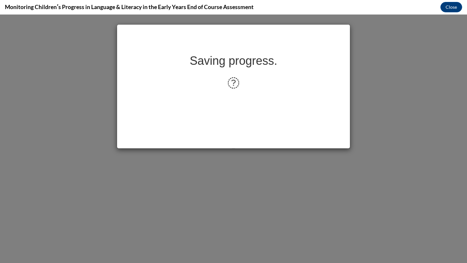
scroll to position [0, 0]
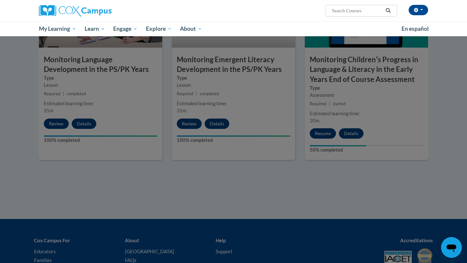
click at [313, 196] on div at bounding box center [233, 131] width 467 height 263
click at [325, 136] on div at bounding box center [233, 131] width 467 height 263
click at [325, 135] on div at bounding box center [233, 131] width 467 height 263
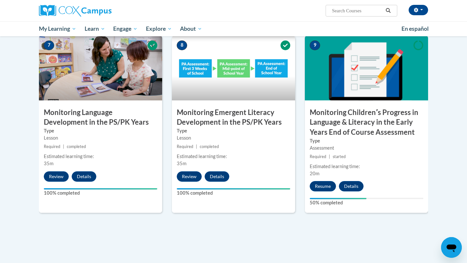
scroll to position [541, 0]
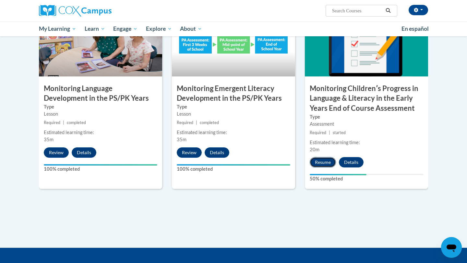
click at [321, 161] on button "Resume" at bounding box center [323, 162] width 26 height 10
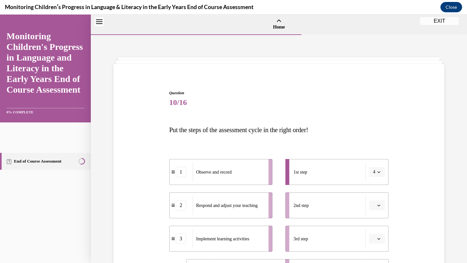
scroll to position [20, 0]
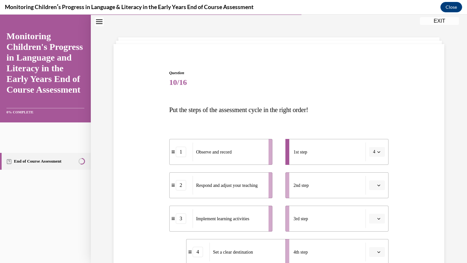
click at [377, 151] on icon "button" at bounding box center [378, 151] width 3 height 3
click at [373, 202] on div "3" at bounding box center [375, 205] width 16 height 13
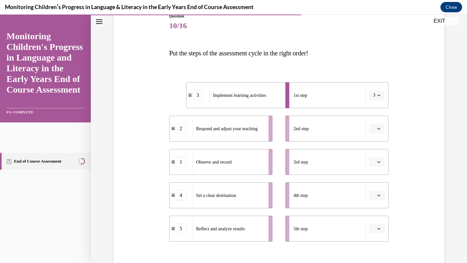
click at [378, 96] on icon "button" at bounding box center [378, 96] width 3 height 2
click at [375, 137] on div "2" at bounding box center [375, 135] width 16 height 13
click at [380, 95] on icon "button" at bounding box center [378, 95] width 3 height 3
click at [374, 176] on span "5" at bounding box center [373, 174] width 2 height 5
click at [378, 96] on icon "button" at bounding box center [378, 96] width 3 height 2
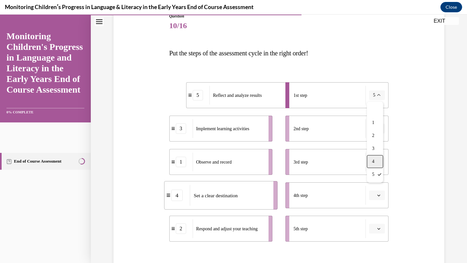
click at [372, 160] on span "4" at bounding box center [373, 161] width 2 height 5
click at [379, 95] on icon "button" at bounding box center [378, 95] width 3 height 3
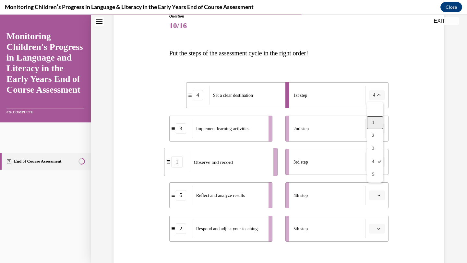
click at [375, 124] on div "1" at bounding box center [375, 122] width 16 height 13
click at [376, 95] on button "1" at bounding box center [377, 95] width 16 height 10
click at [373, 147] on span "3" at bounding box center [373, 148] width 2 height 5
click at [378, 93] on span "button" at bounding box center [378, 95] width 5 height 5
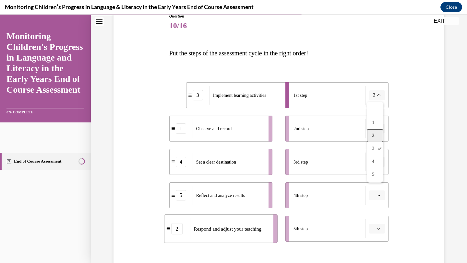
click at [374, 136] on span "2" at bounding box center [373, 135] width 2 height 5
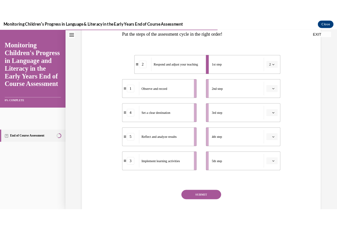
scroll to position [113, 0]
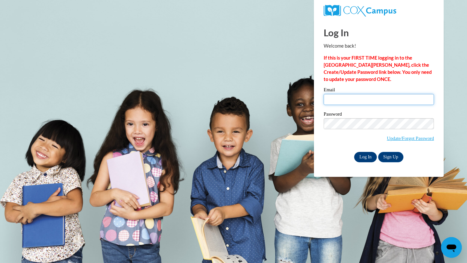
type input "[EMAIL_ADDRESS][DOMAIN_NAME]"
click at [364, 158] on input "Log In" at bounding box center [365, 157] width 23 height 10
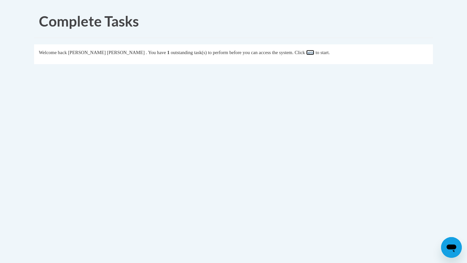
click at [306, 52] on link "here" at bounding box center [310, 52] width 8 height 5
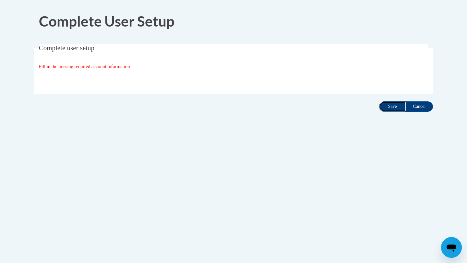
click at [390, 108] on input "Save" at bounding box center [392, 106] width 27 height 10
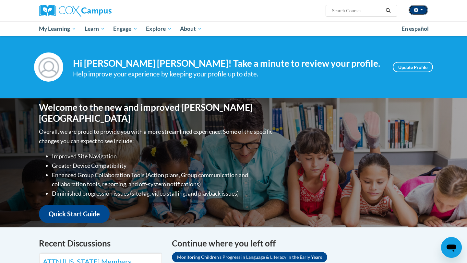
click at [421, 9] on span "button" at bounding box center [421, 9] width 3 height 1
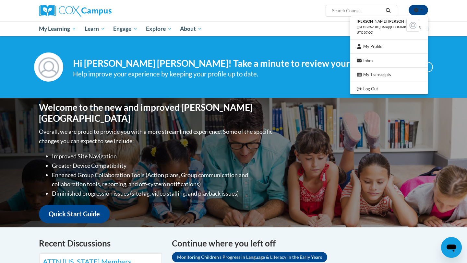
click at [292, 20] on div "[PERSON_NAME] [PERSON_NAME] ([GEOGRAPHIC_DATA]/[GEOGRAPHIC_DATA] UTC-07:00) My …" at bounding box center [233, 10] width 409 height 21
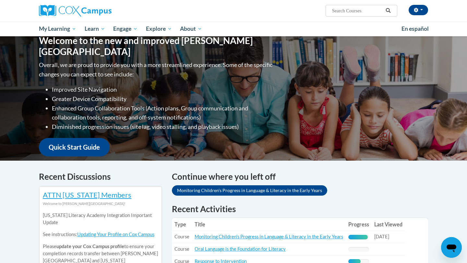
scroll to position [170, 0]
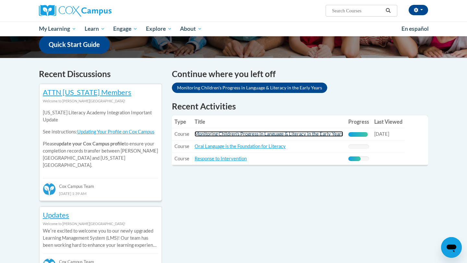
click at [319, 134] on link "Monitoring Children's Progress in Language & Literacy in the Early Years" at bounding box center [269, 134] width 149 height 6
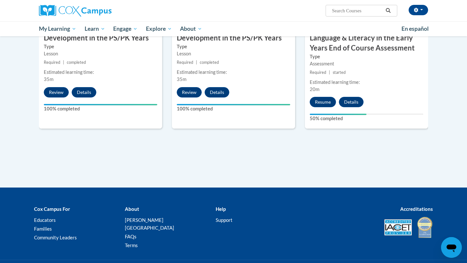
scroll to position [598, 0]
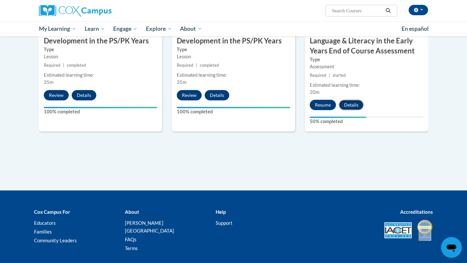
click at [352, 105] on button "Details" at bounding box center [351, 105] width 25 height 10
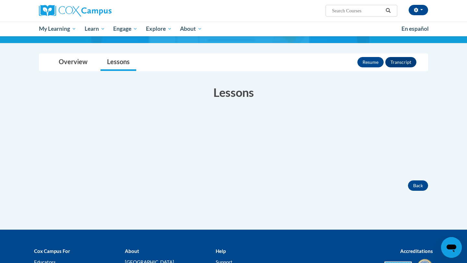
scroll to position [71, 0]
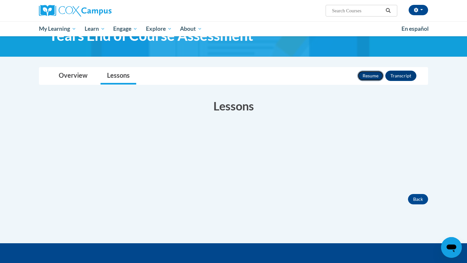
click at [367, 75] on button "Resume" at bounding box center [370, 76] width 26 height 10
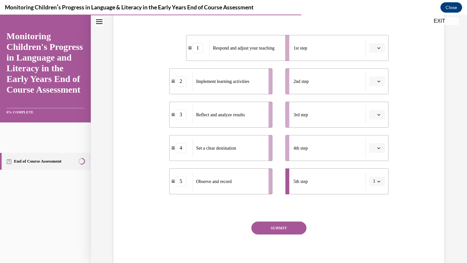
scroll to position [116, 0]
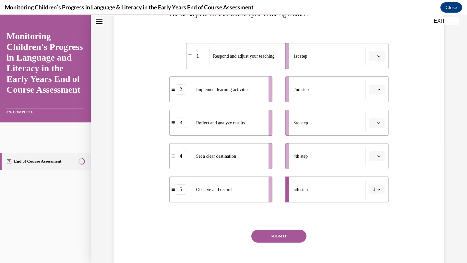
click at [380, 58] on button "button" at bounding box center [377, 56] width 16 height 10
click at [375, 136] on span "5" at bounding box center [374, 135] width 2 height 5
click at [379, 56] on icon "button" at bounding box center [378, 55] width 3 height 3
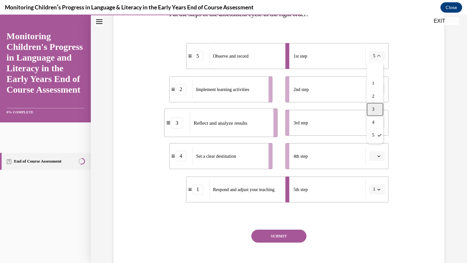
click at [376, 107] on div "3" at bounding box center [375, 109] width 16 height 13
click at [378, 55] on icon "button" at bounding box center [378, 55] width 3 height 3
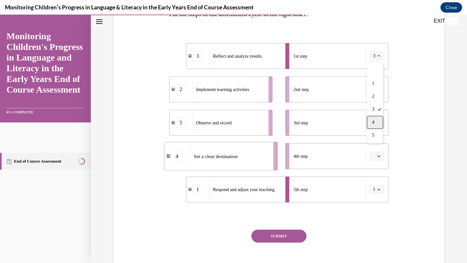
click at [375, 122] on div "4" at bounding box center [375, 122] width 16 height 13
click at [276, 235] on button "SUBMIT" at bounding box center [278, 236] width 55 height 13
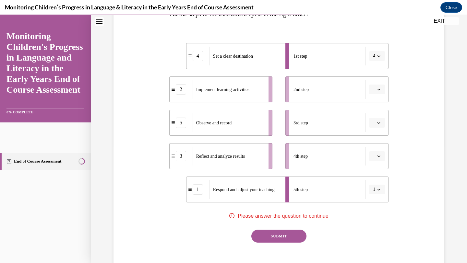
click at [276, 235] on button "SUBMIT" at bounding box center [278, 236] width 55 height 13
click at [380, 54] on icon "button" at bounding box center [378, 55] width 3 height 3
click at [376, 81] on div "1" at bounding box center [375, 83] width 16 height 13
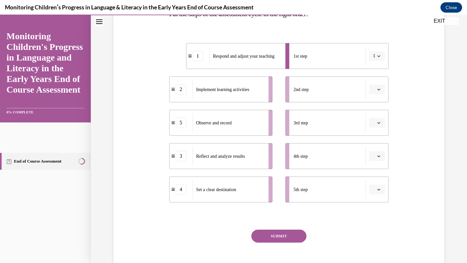
click at [379, 57] on icon "button" at bounding box center [378, 55] width 3 height 3
click at [375, 132] on div "5" at bounding box center [375, 135] width 16 height 13
click at [378, 54] on icon "button" at bounding box center [378, 55] width 3 height 3
click at [375, 112] on div "3" at bounding box center [375, 109] width 16 height 13
click at [379, 56] on icon "button" at bounding box center [378, 55] width 3 height 3
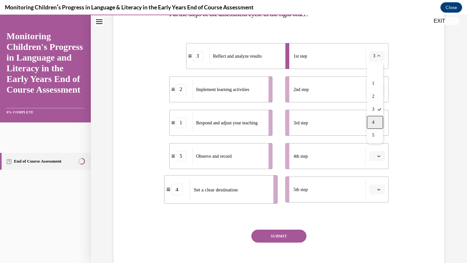
click at [375, 123] on div "4" at bounding box center [375, 122] width 16 height 13
click at [378, 156] on icon "button" at bounding box center [378, 157] width 3 height 2
click at [375, 206] on div "3" at bounding box center [376, 209] width 16 height 13
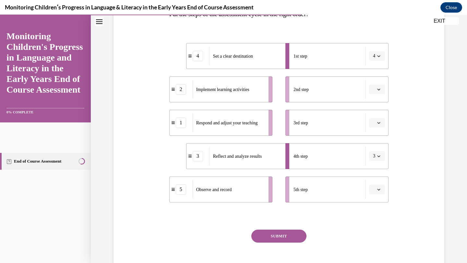
click at [378, 188] on icon "button" at bounding box center [378, 189] width 3 height 3
click at [377, 149] on div "3" at bounding box center [376, 149] width 16 height 13
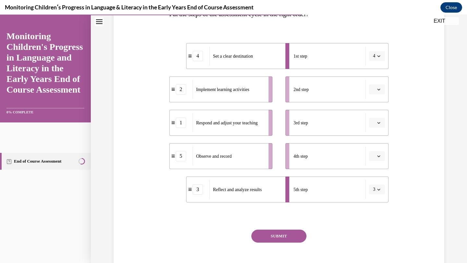
click at [378, 155] on icon "button" at bounding box center [378, 156] width 3 height 3
click at [376, 205] on div "3" at bounding box center [376, 209] width 16 height 13
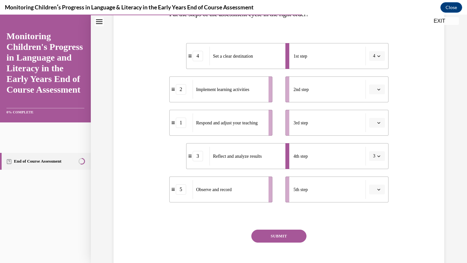
click at [379, 121] on span "button" at bounding box center [378, 123] width 5 height 5
click at [376, 201] on div "5" at bounding box center [376, 202] width 16 height 13
click at [280, 236] on button "SUBMIT" at bounding box center [278, 236] width 55 height 13
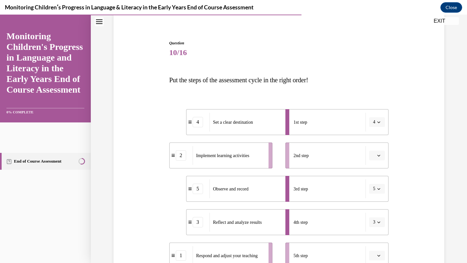
scroll to position [0, 0]
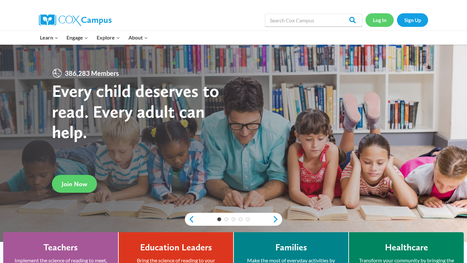
click at [377, 19] on link "Log In" at bounding box center [379, 19] width 28 height 13
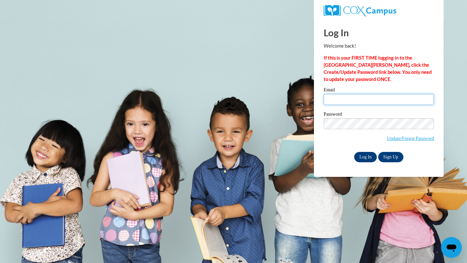
type input "[EMAIL_ADDRESS][DOMAIN_NAME]"
click at [369, 156] on input "Log In" at bounding box center [365, 157] width 23 height 10
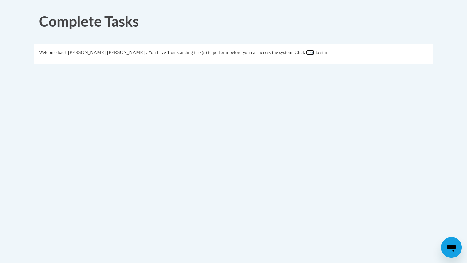
click at [306, 55] on link "here" at bounding box center [310, 52] width 8 height 5
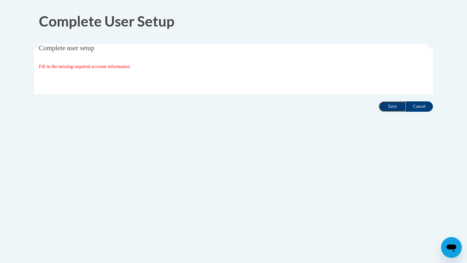
click at [393, 107] on input "Save" at bounding box center [392, 106] width 27 height 10
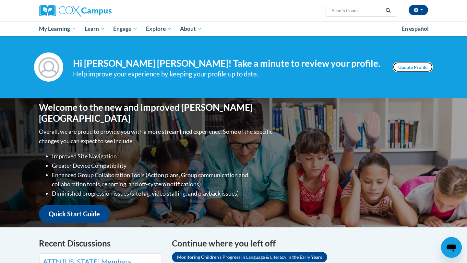
click at [420, 67] on link "Update Profile" at bounding box center [413, 67] width 40 height 10
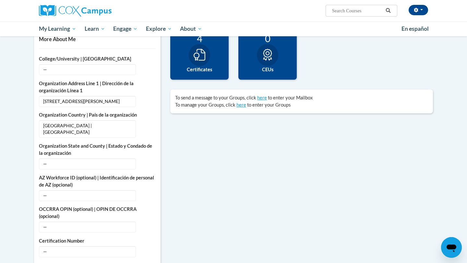
scroll to position [159, 0]
click at [110, 163] on span "—" at bounding box center [87, 163] width 97 height 11
click at [66, 161] on span "—" at bounding box center [87, 163] width 97 height 11
click at [149, 163] on icon "Custom profile fields" at bounding box center [148, 163] width 5 height 5
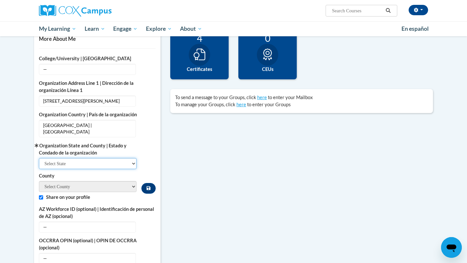
click at [122, 163] on select "Select State [US_STATE] [US_STATE] [US_STATE] [US_STATE] [US_STATE] [US_STATE] …" at bounding box center [88, 163] width 98 height 11
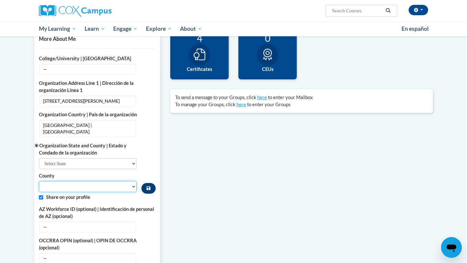
click at [107, 186] on select "County" at bounding box center [88, 186] width 98 height 11
click at [118, 162] on select "Select State Alabama Alaska Arizona Arkansas California Colorado Connecticut De…" at bounding box center [88, 163] width 98 height 11
select select "Arkansas"
click at [112, 186] on select "County" at bounding box center [88, 186] width 98 height 11
select select "Conway"
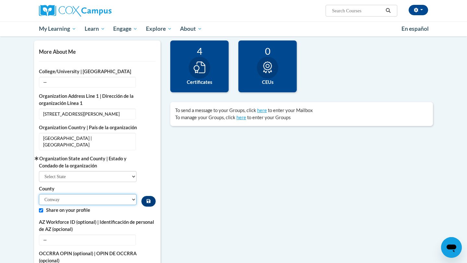
scroll to position [145, 0]
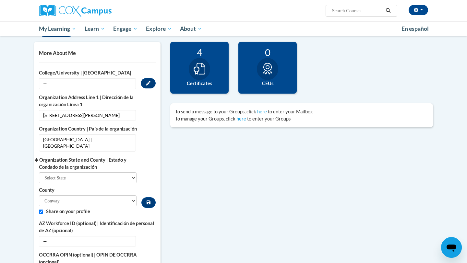
click at [100, 84] on span "—" at bounding box center [87, 83] width 97 height 11
click at [148, 82] on icon "Custom profile fields" at bounding box center [148, 83] width 5 height 5
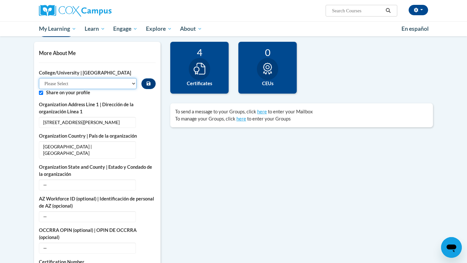
click at [130, 82] on select "Please Select College/University Staff | Empleado universitario College/Univers…" at bounding box center [88, 83] width 98 height 11
select select "99b32b07-cffc-426c-8bf6-0cd77760d84b"
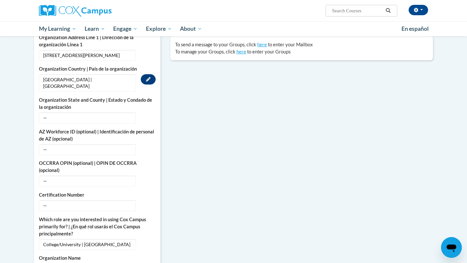
scroll to position [218, 0]
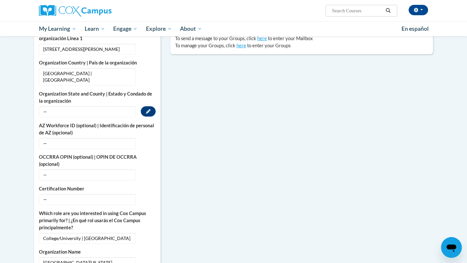
click at [110, 114] on span "—" at bounding box center [87, 111] width 97 height 11
click at [149, 111] on icon "Custom profile fields" at bounding box center [148, 111] width 5 height 5
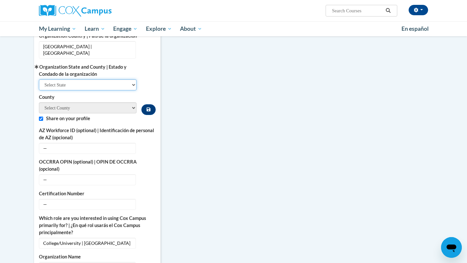
click at [114, 83] on select "Select State Alabama Alaska Arizona Arkansas California Colorado Connecticut De…" at bounding box center [88, 84] width 98 height 11
select select "Arkansas"
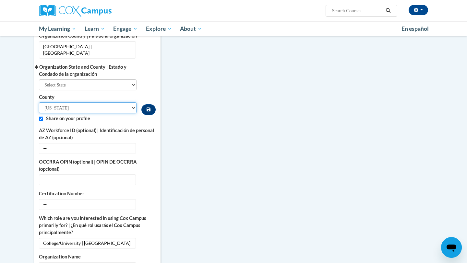
click at [100, 109] on select "Arkansas Ashley Baxter Benton Boone Bradley Calhoun Carroll Chicot Clark Clay C…" at bounding box center [88, 107] width 98 height 11
select select "Conway"
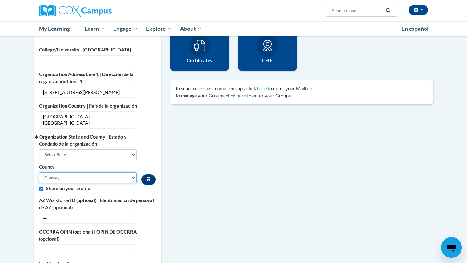
scroll to position [165, 0]
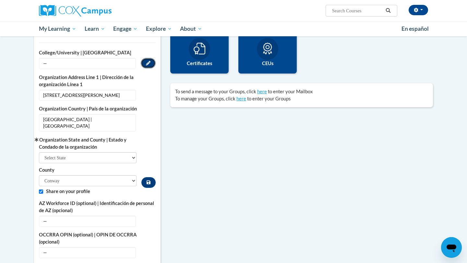
click at [150, 60] on button "Edit" at bounding box center [148, 63] width 15 height 10
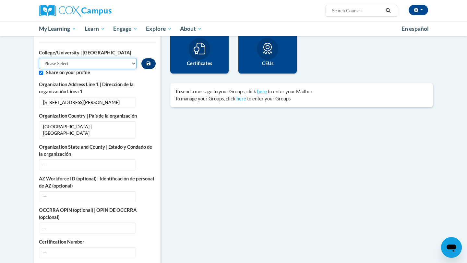
click at [126, 63] on select "Please Select College/University Staff | Empleado universitario College/Univers…" at bounding box center [88, 63] width 98 height 11
select select "99b32b07-cffc-426c-8bf6-0cd77760d84b"
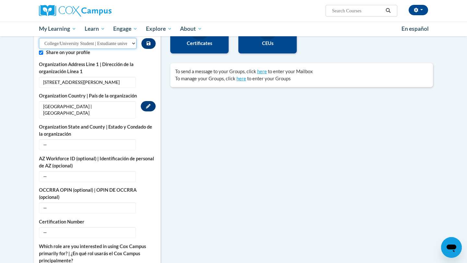
scroll to position [185, 0]
click at [108, 145] on span "—" at bounding box center [87, 144] width 97 height 11
click at [148, 144] on icon "Custom profile fields" at bounding box center [148, 144] width 5 height 5
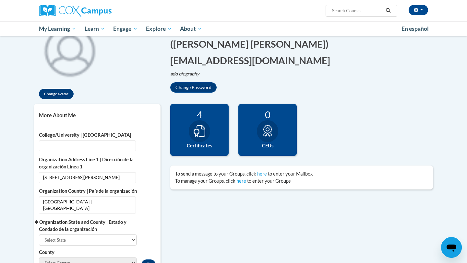
scroll to position [83, 0]
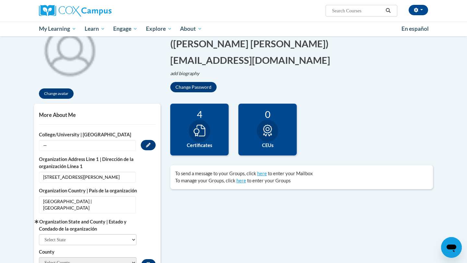
click at [120, 146] on span "—" at bounding box center [87, 145] width 97 height 11
click at [147, 145] on icon "Custom profile fields" at bounding box center [148, 145] width 5 height 5
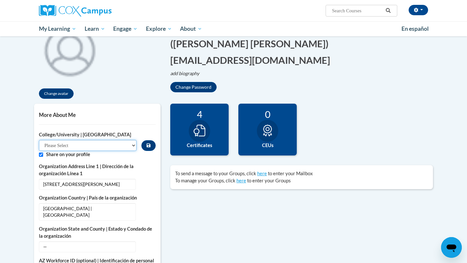
click at [129, 145] on select "Please Select College/University Staff | Empleado universitario College/Univers…" at bounding box center [88, 145] width 98 height 11
select select "99b32b07-cffc-426c-8bf6-0cd77760d84b"
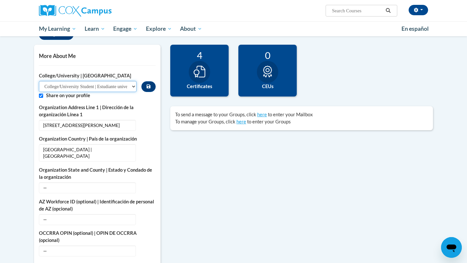
scroll to position [168, 0]
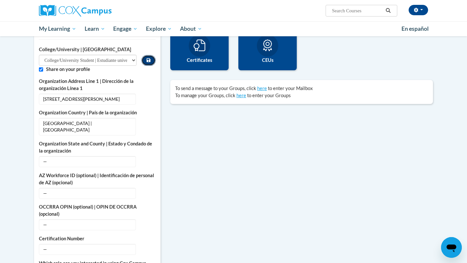
click at [149, 59] on icon "Custom profile fields" at bounding box center [149, 60] width 4 height 4
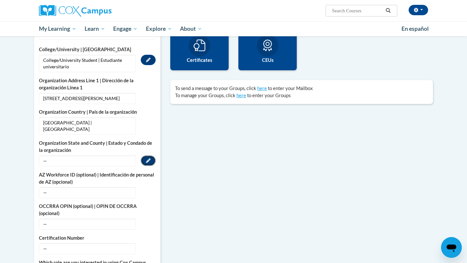
click at [145, 160] on button "Edit" at bounding box center [148, 161] width 15 height 10
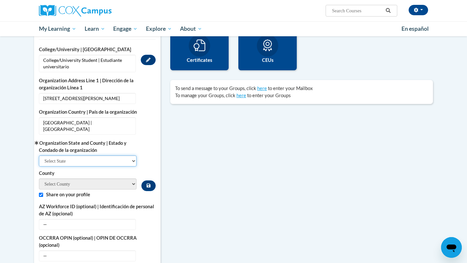
click at [130, 161] on select "Select State Alabama Alaska Arizona Arkansas California Colorado Connecticut De…" at bounding box center [88, 161] width 98 height 11
select select "Arkansas"
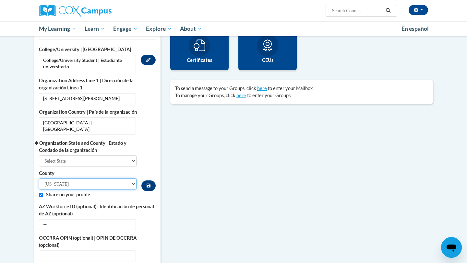
click at [125, 183] on select "Arkansas Ashley Baxter Benton Boone Bradley Calhoun Carroll Chicot Clark Clay C…" at bounding box center [88, 184] width 98 height 11
select select "Conway"
click at [148, 185] on icon "Custom profile fields" at bounding box center [149, 186] width 4 height 5
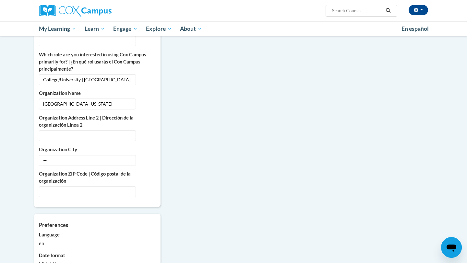
scroll to position [377, 0]
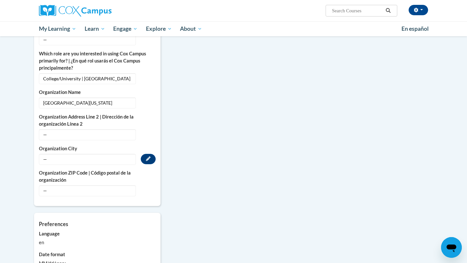
click at [114, 161] on span "—" at bounding box center [87, 159] width 97 height 11
click at [150, 159] on icon "Custom profile fields" at bounding box center [148, 159] width 5 height 5
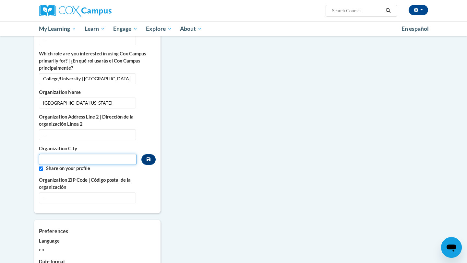
click at [135, 158] on input "Metadata input" at bounding box center [88, 159] width 98 height 11
type input "Conway"
click at [113, 130] on span "—" at bounding box center [87, 134] width 97 height 11
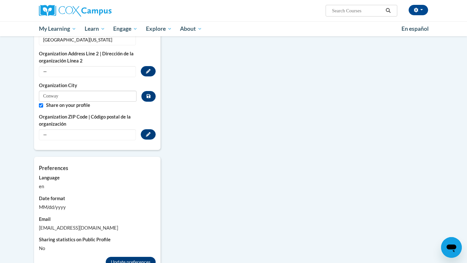
scroll to position [441, 0]
click at [147, 96] on icon "Custom profile fields" at bounding box center [149, 96] width 4 height 4
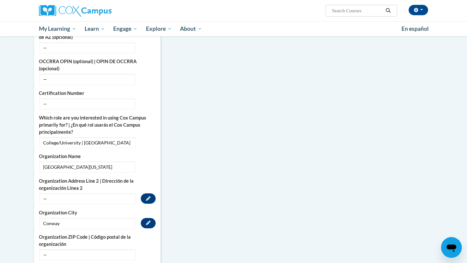
scroll to position [390, 0]
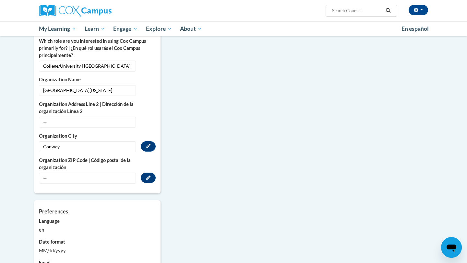
click at [103, 175] on span "—" at bounding box center [87, 178] width 97 height 11
click at [145, 177] on button "Edit" at bounding box center [148, 178] width 15 height 10
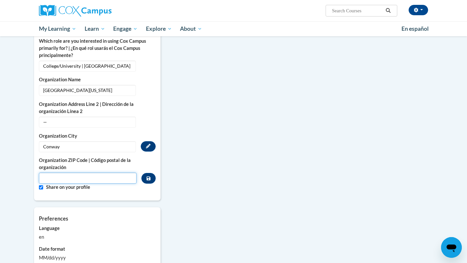
click at [100, 175] on input "Metadata input" at bounding box center [88, 178] width 98 height 11
type input "72035"
click at [148, 179] on icon "Custom profile fields" at bounding box center [149, 178] width 4 height 5
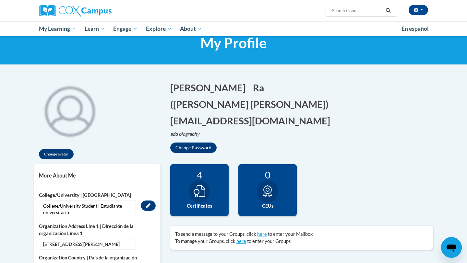
scroll to position [0, 0]
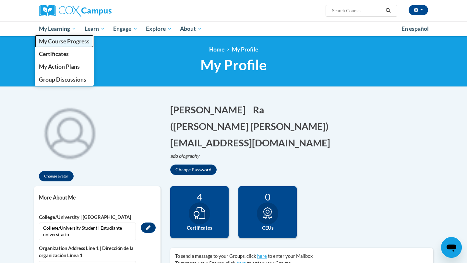
click at [73, 41] on span "My Course Progress" at bounding box center [64, 41] width 51 height 7
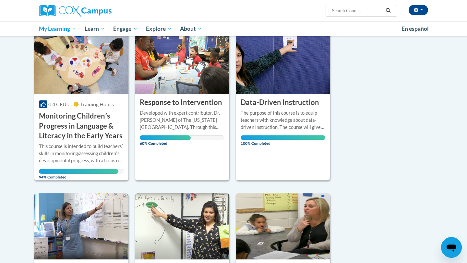
scroll to position [99, 0]
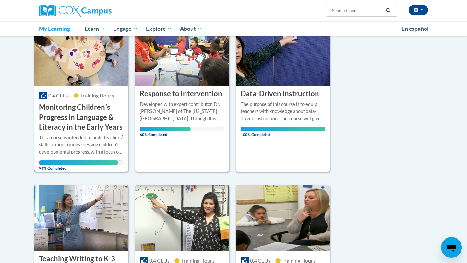
click at [103, 160] on div "This course is intended to build teachersʹ skills in monitoring/assessing child…" at bounding box center [81, 149] width 85 height 31
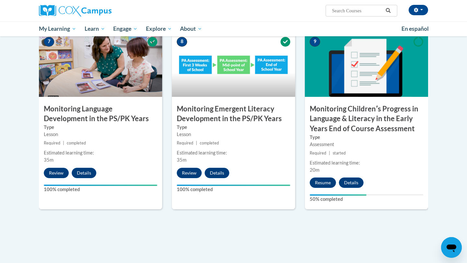
scroll to position [524, 0]
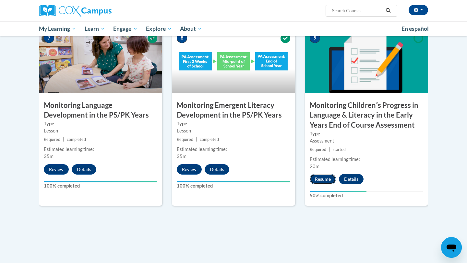
click at [327, 179] on button "Resume" at bounding box center [323, 179] width 26 height 10
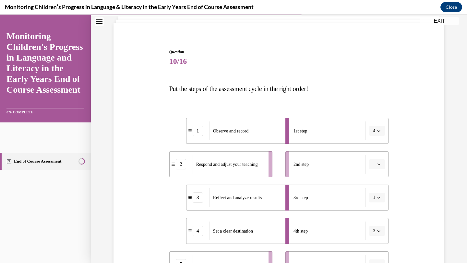
scroll to position [65, 0]
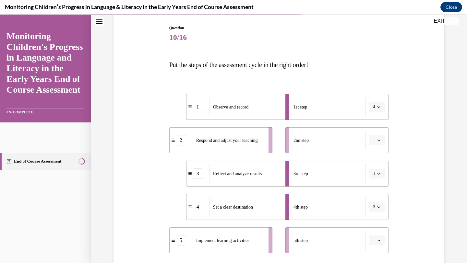
click at [378, 107] on icon "button" at bounding box center [378, 106] width 3 height 3
click at [373, 159] on span "3" at bounding box center [373, 160] width 2 height 5
click at [379, 107] on icon "button" at bounding box center [378, 107] width 3 height 2
click at [376, 173] on div "4" at bounding box center [375, 173] width 16 height 13
click at [379, 106] on icon "button" at bounding box center [378, 106] width 3 height 3
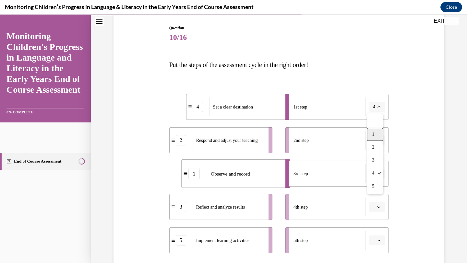
click at [375, 131] on div "1" at bounding box center [375, 134] width 16 height 13
click at [377, 173] on icon "button" at bounding box center [378, 173] width 3 height 3
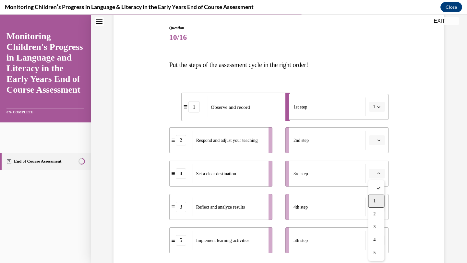
click at [377, 200] on div "1" at bounding box center [376, 201] width 16 height 13
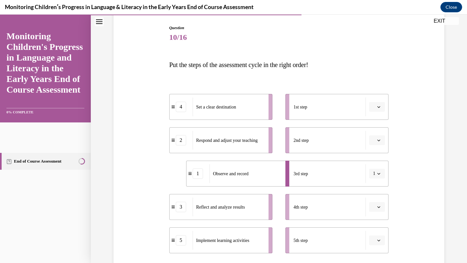
click at [376, 140] on span "button" at bounding box center [378, 140] width 5 height 5
click at [376, 220] on div "5" at bounding box center [376, 219] width 16 height 13
click at [379, 140] on icon "button" at bounding box center [378, 140] width 3 height 3
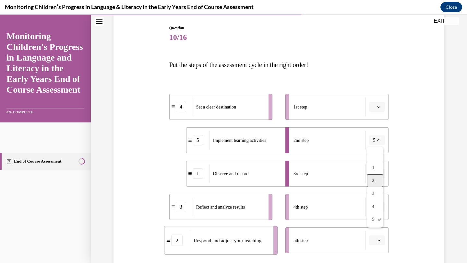
click at [376, 182] on div "2" at bounding box center [375, 180] width 16 height 13
click at [376, 138] on button "2" at bounding box center [377, 141] width 16 height 10
click at [373, 219] on span "5" at bounding box center [373, 219] width 2 height 5
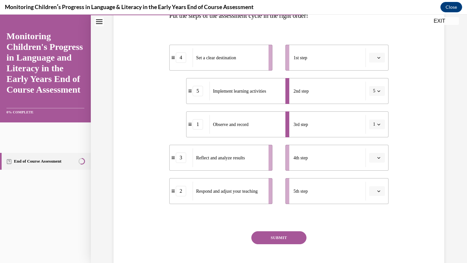
scroll to position [119, 0]
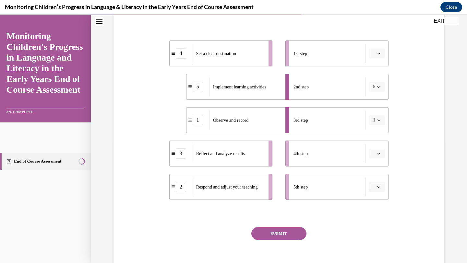
click at [287, 233] on button "SUBMIT" at bounding box center [278, 233] width 55 height 13
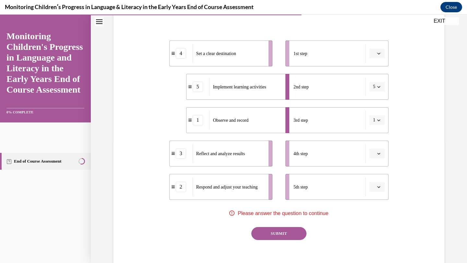
click at [287, 233] on button "SUBMIT" at bounding box center [278, 233] width 55 height 13
click at [379, 184] on button "button" at bounding box center [377, 187] width 16 height 10
click at [375, 172] on span "5" at bounding box center [374, 172] width 2 height 5
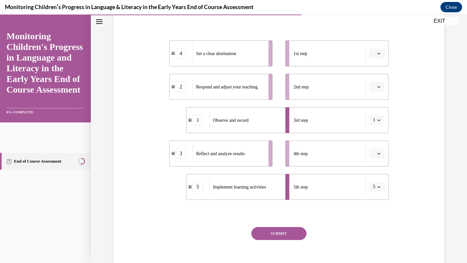
click at [380, 188] on icon "button" at bounding box center [378, 186] width 3 height 3
click at [374, 133] on span "2" at bounding box center [373, 133] width 2 height 5
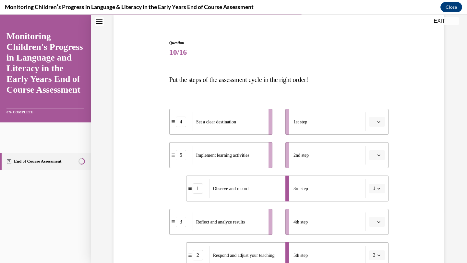
scroll to position [0, 0]
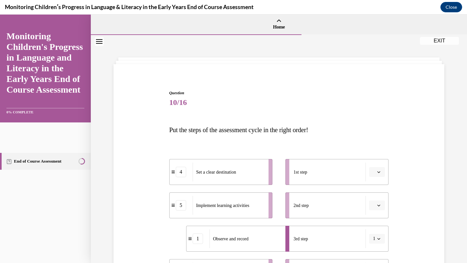
click at [98, 41] on icon "Close navigation menu" at bounding box center [99, 41] width 6 height 5
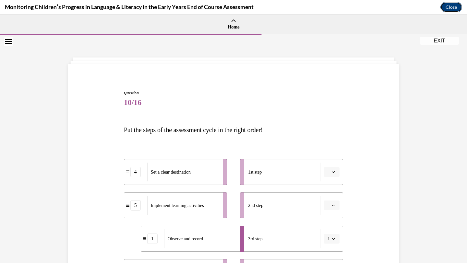
click at [451, 6] on button "Close" at bounding box center [451, 7] width 22 height 10
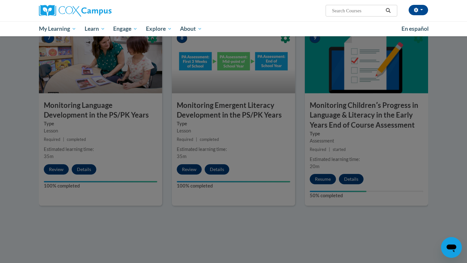
click at [442, 109] on div at bounding box center [233, 131] width 467 height 263
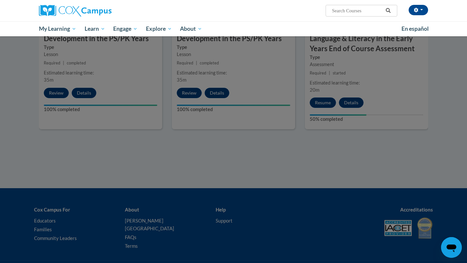
scroll to position [614, 0]
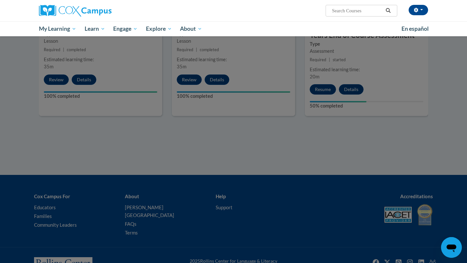
click at [228, 208] on div at bounding box center [233, 131] width 467 height 263
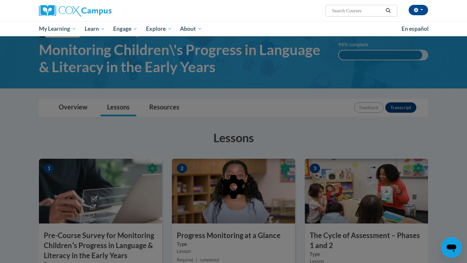
scroll to position [0, 0]
